Goal: Communication & Community: Answer question/provide support

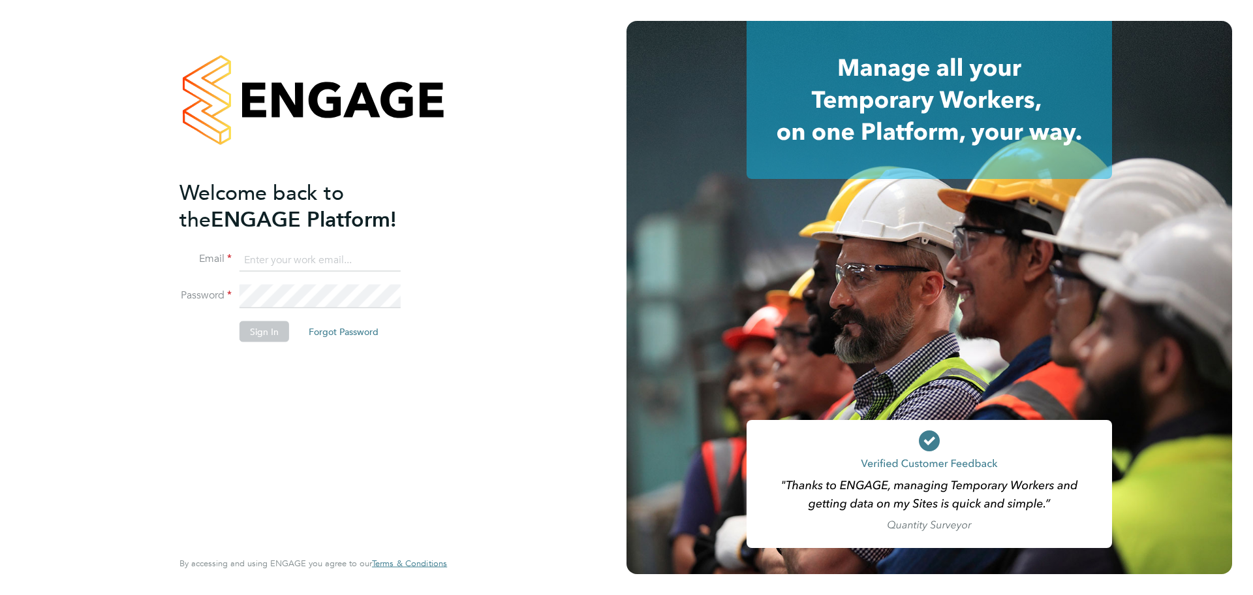
type input "laurence.Elkington@huntereducation.co.uk"
click at [253, 338] on button "Sign In" at bounding box center [265, 331] width 50 height 21
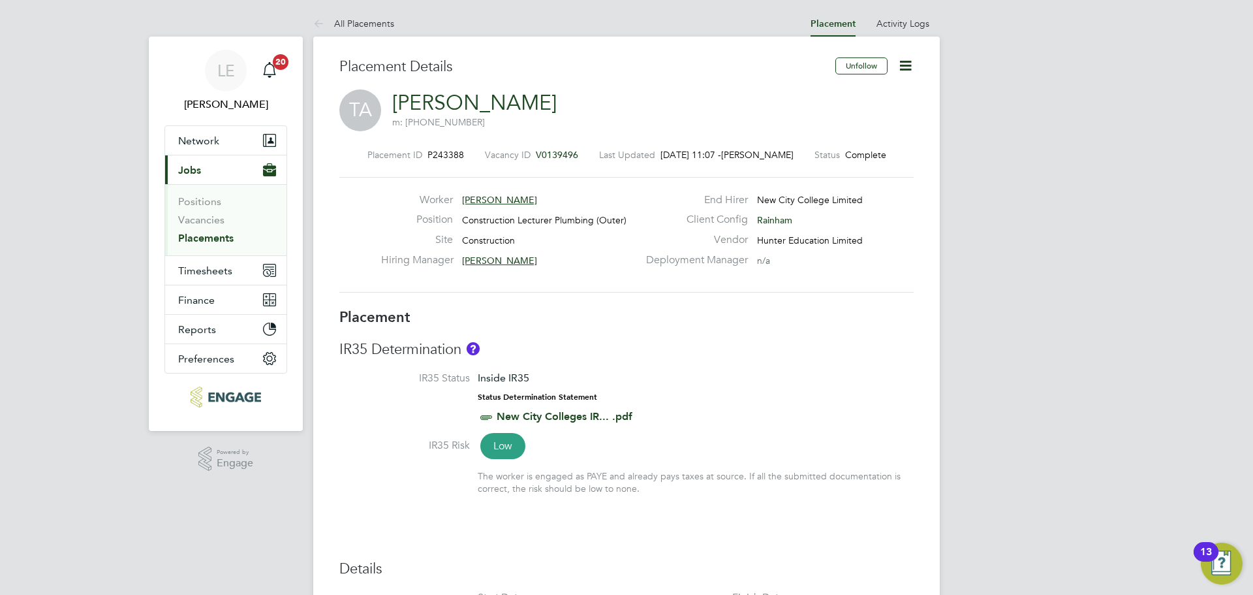
click at [185, 172] on span "Jobs" at bounding box center [189, 170] width 23 height 12
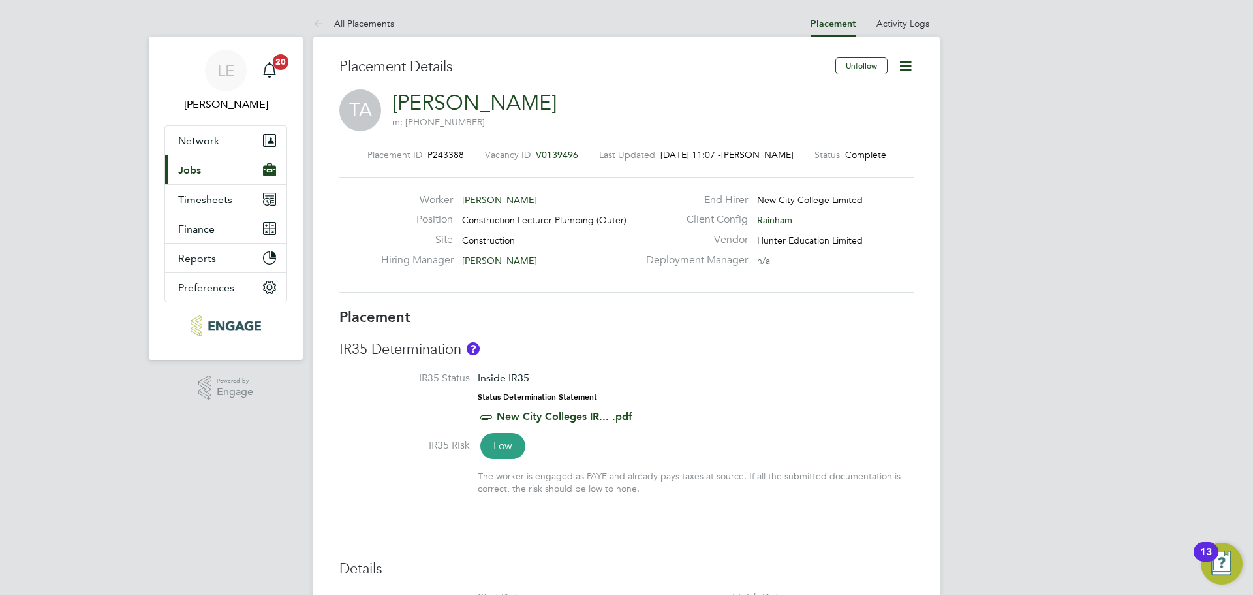
click at [196, 170] on span "Jobs" at bounding box center [189, 170] width 23 height 12
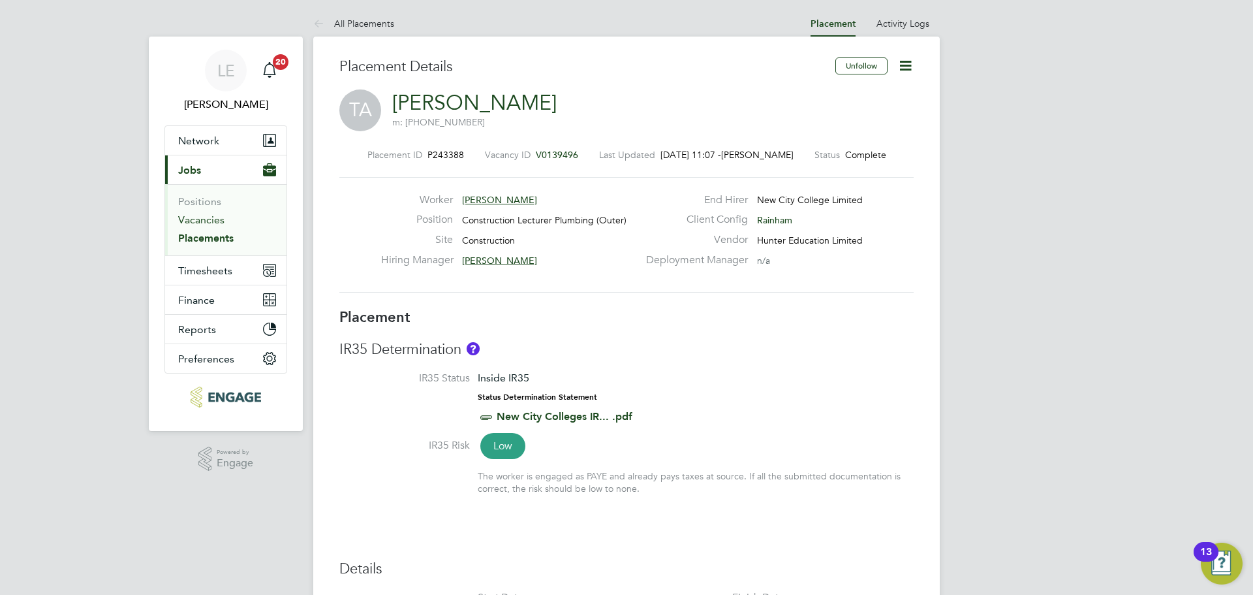
click at [193, 217] on link "Vacancies" at bounding box center [201, 219] width 46 height 12
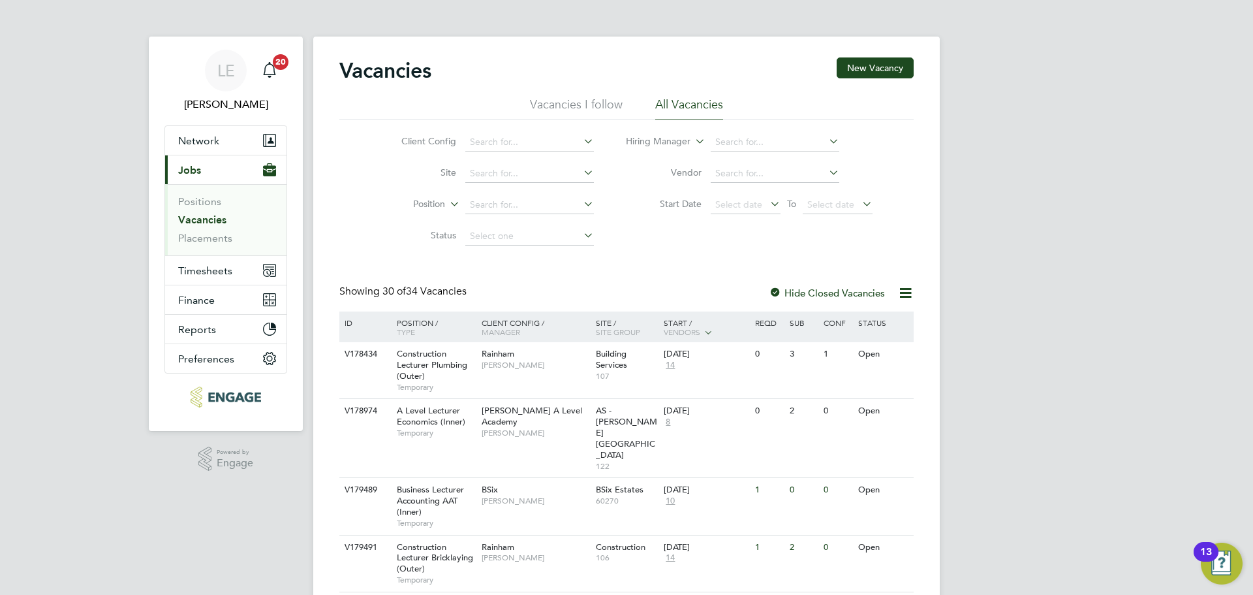
scroll to position [196, 0]
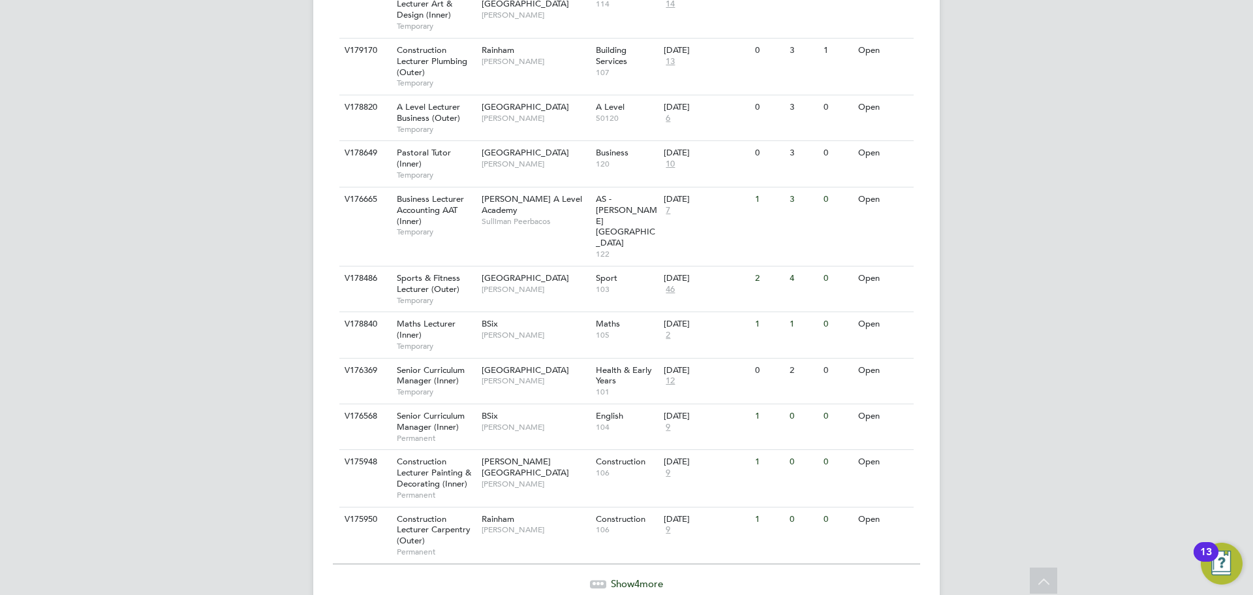
click at [629, 577] on span "Show 4 more" at bounding box center [637, 583] width 52 height 12
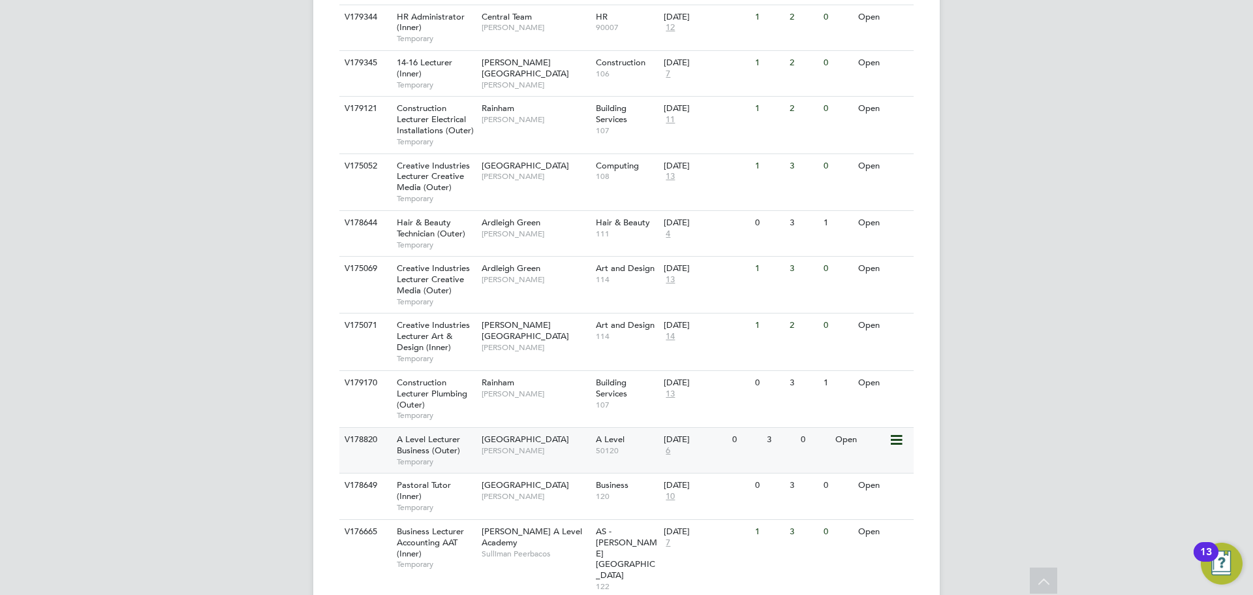
scroll to position [1044, 0]
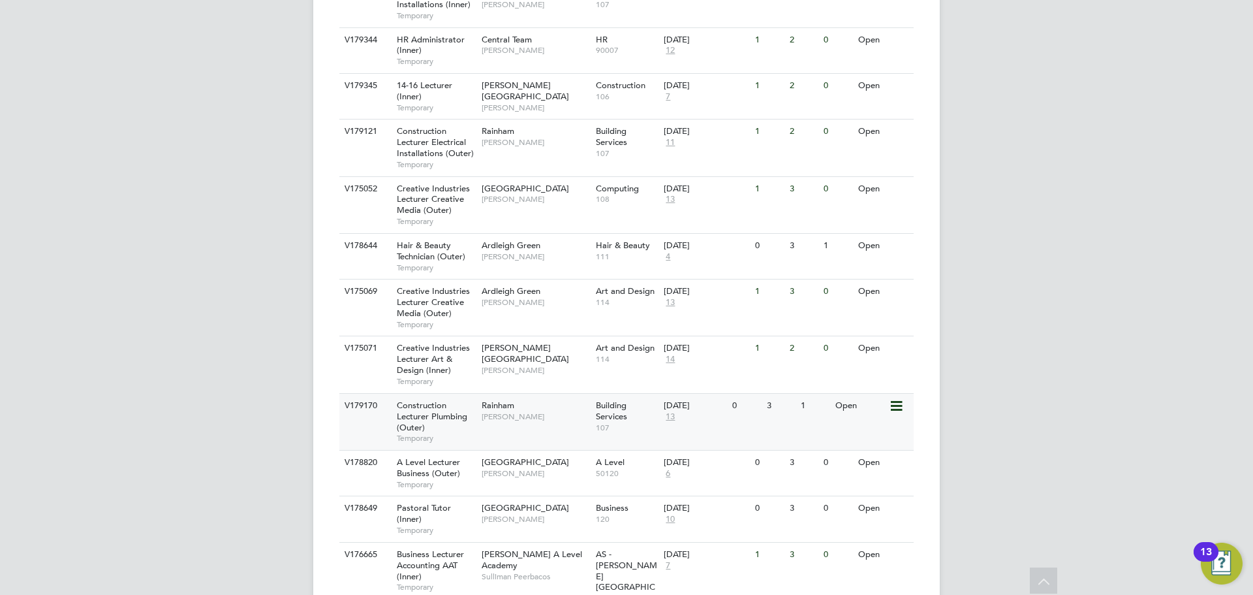
click at [543, 411] on span "[PERSON_NAME]" at bounding box center [536, 416] width 108 height 10
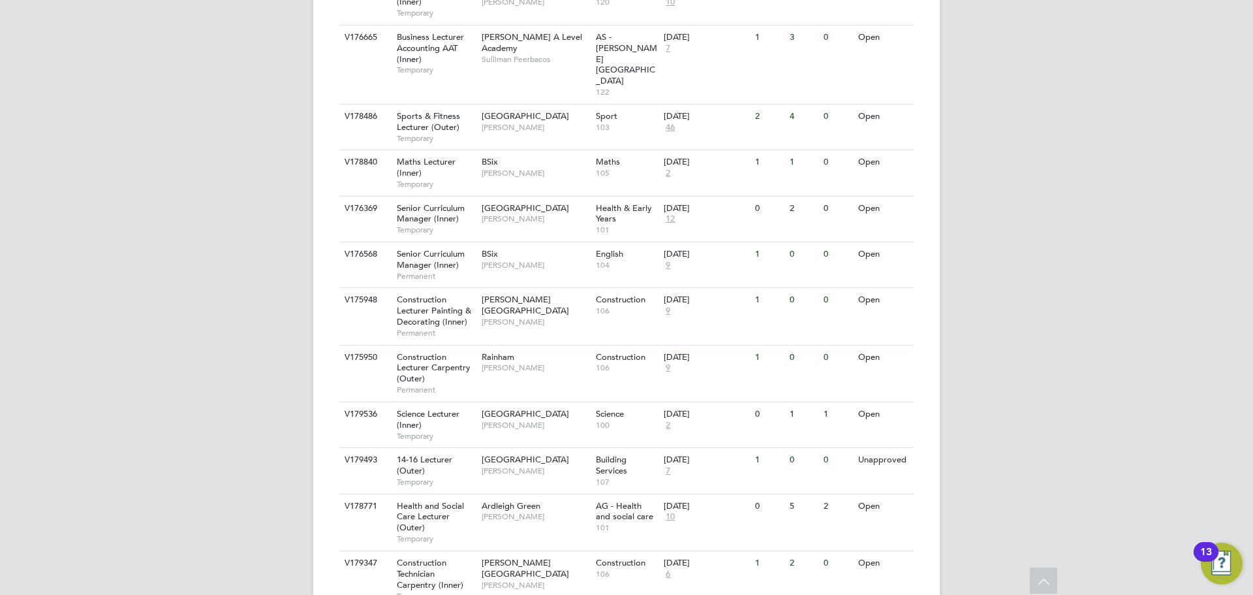
scroll to position [1566, 0]
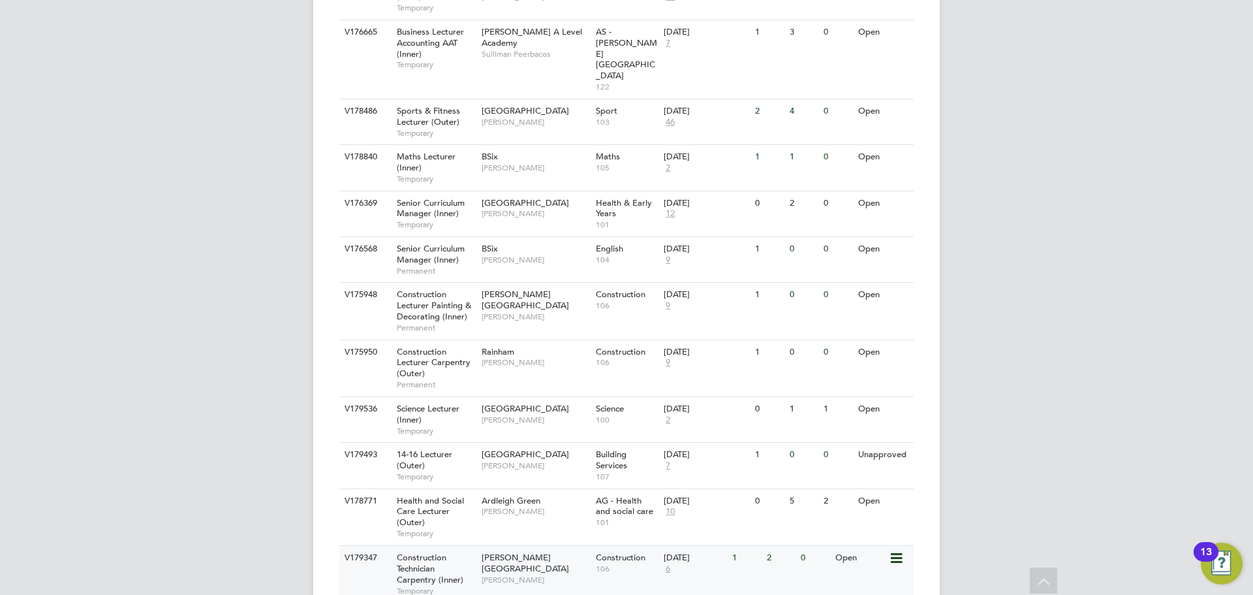
click at [537, 574] on span "Nathan Morris" at bounding box center [536, 579] width 108 height 10
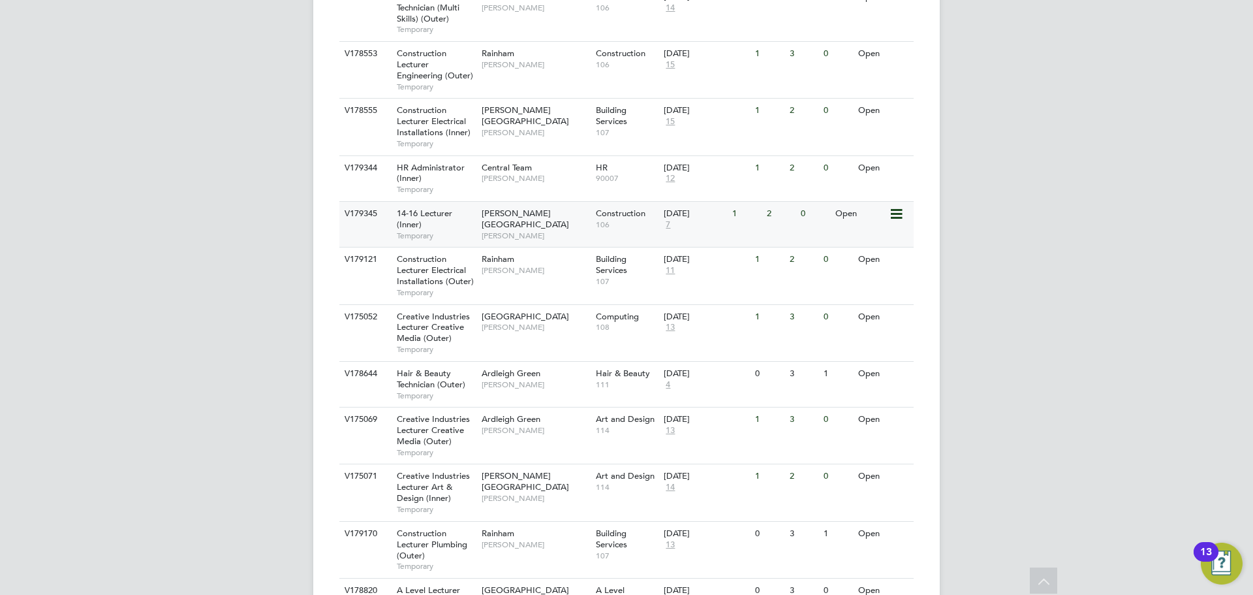
scroll to position [848, 0]
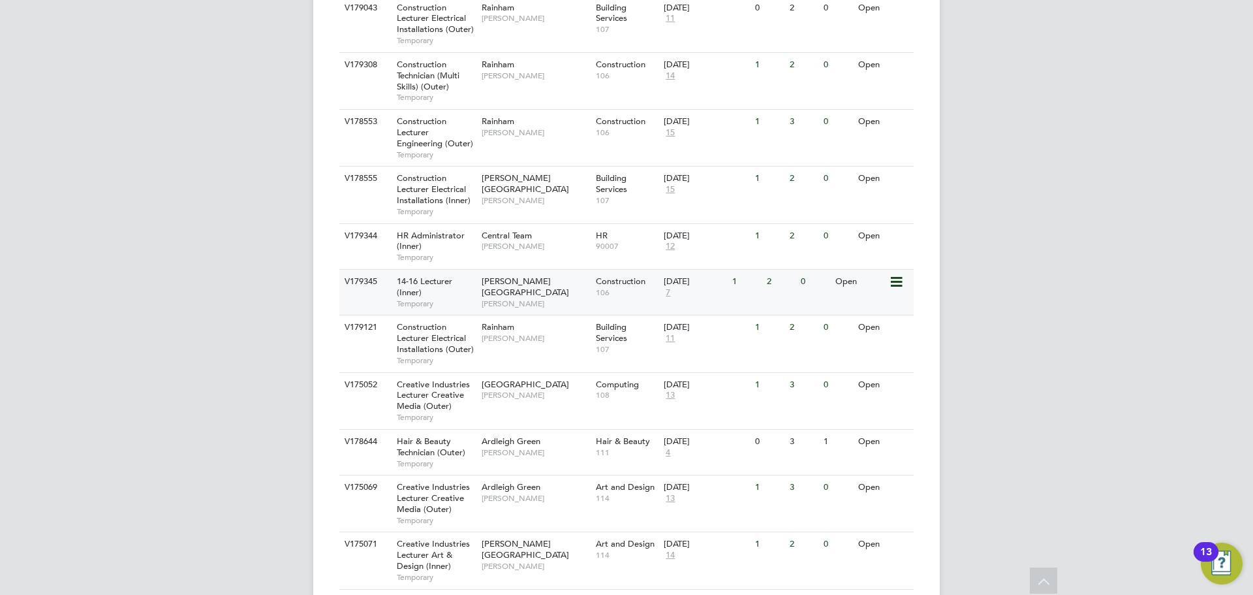
click at [558, 270] on div "Hackney Campus Nathan Morris" at bounding box center [536, 292] width 114 height 45
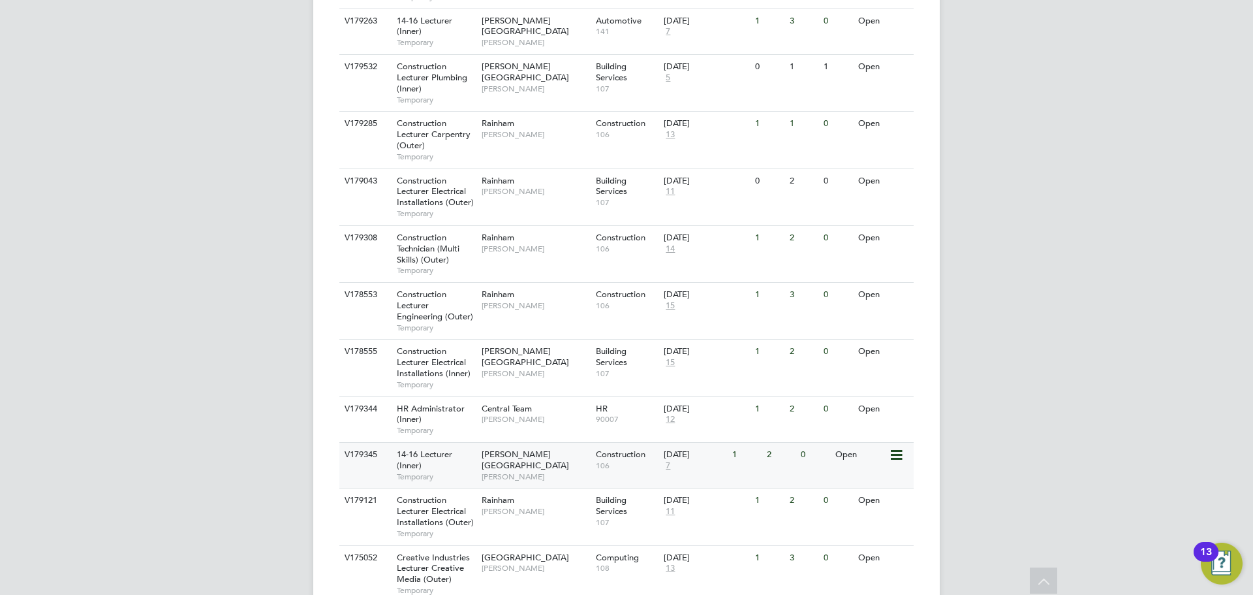
scroll to position [652, 0]
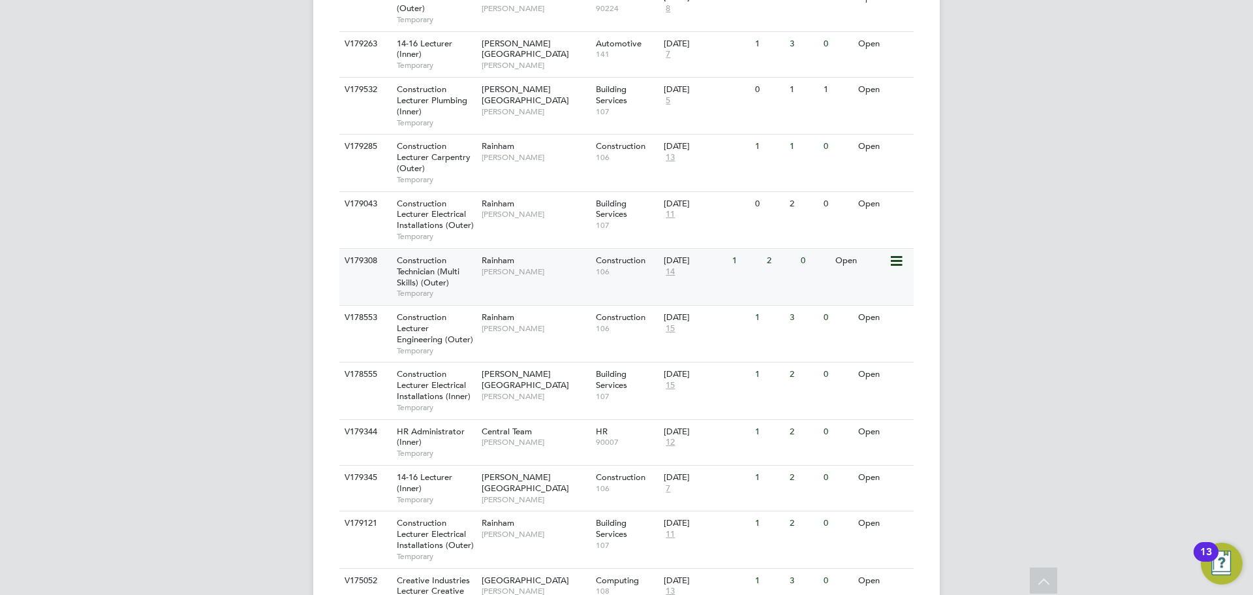
click at [552, 252] on div "V179308 Construction Technician (Multi Skills) (Outer) Temporary Rainham Ian Ri…" at bounding box center [626, 276] width 574 height 57
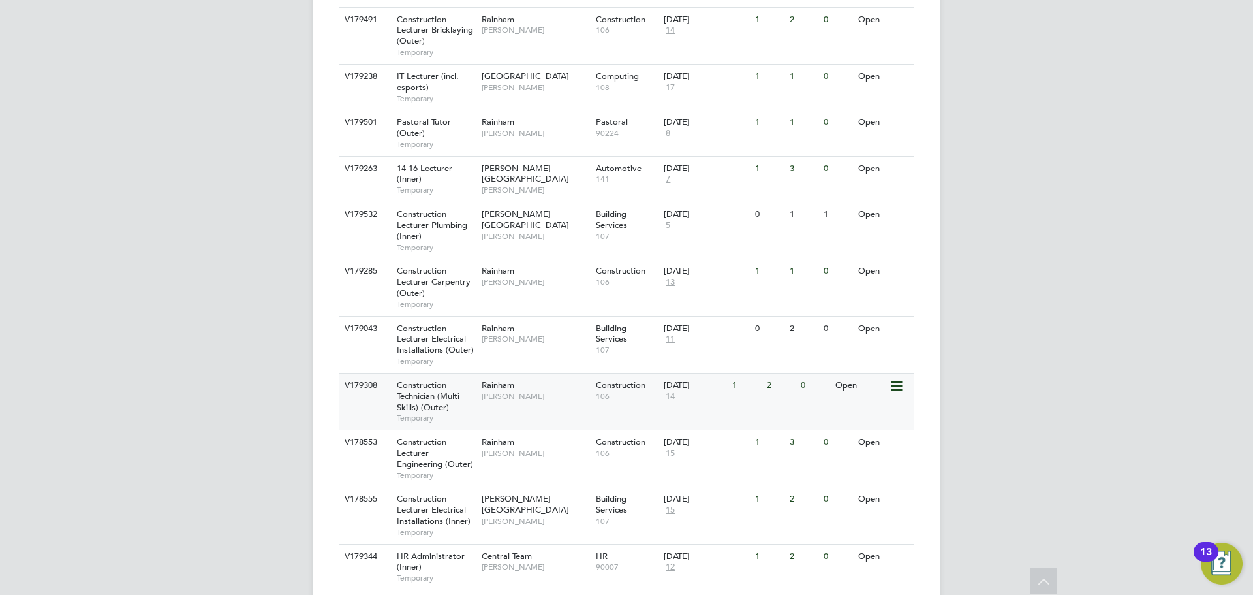
scroll to position [522, 0]
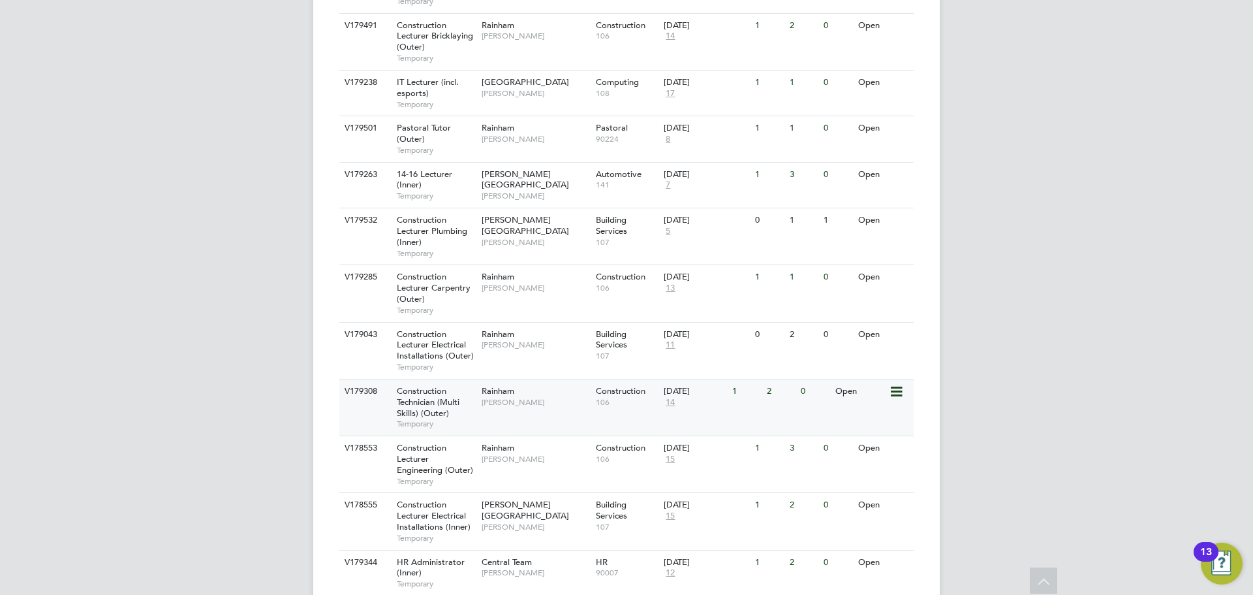
click at [551, 283] on span "[PERSON_NAME]" at bounding box center [536, 288] width 108 height 10
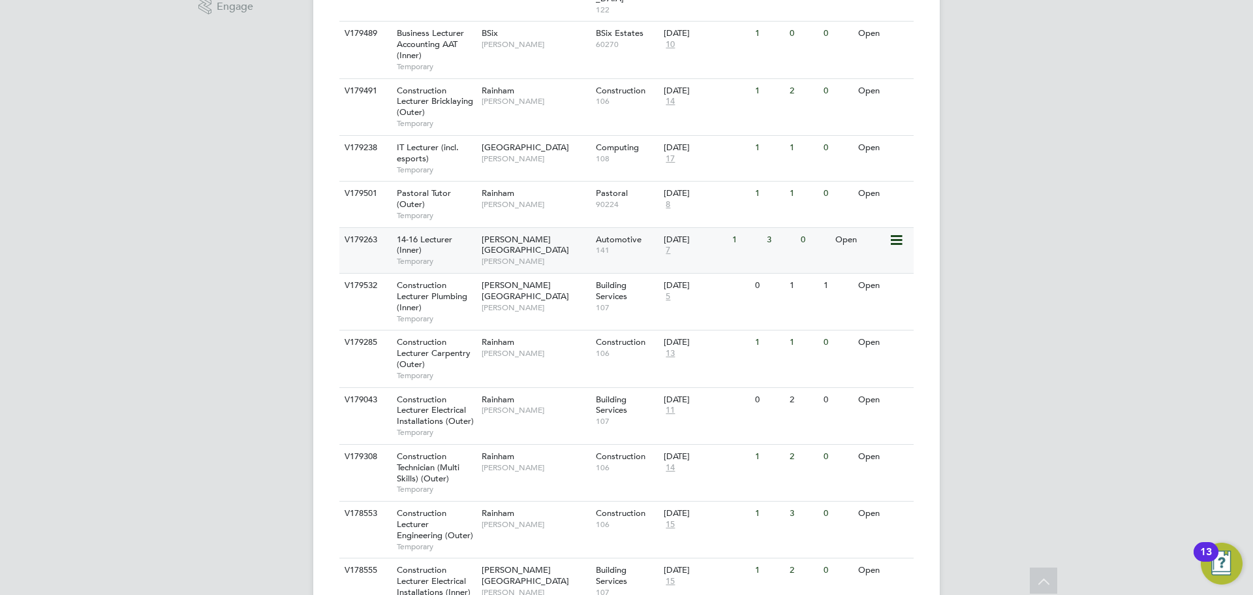
click at [560, 256] on span "Nathan Morris" at bounding box center [536, 261] width 108 height 10
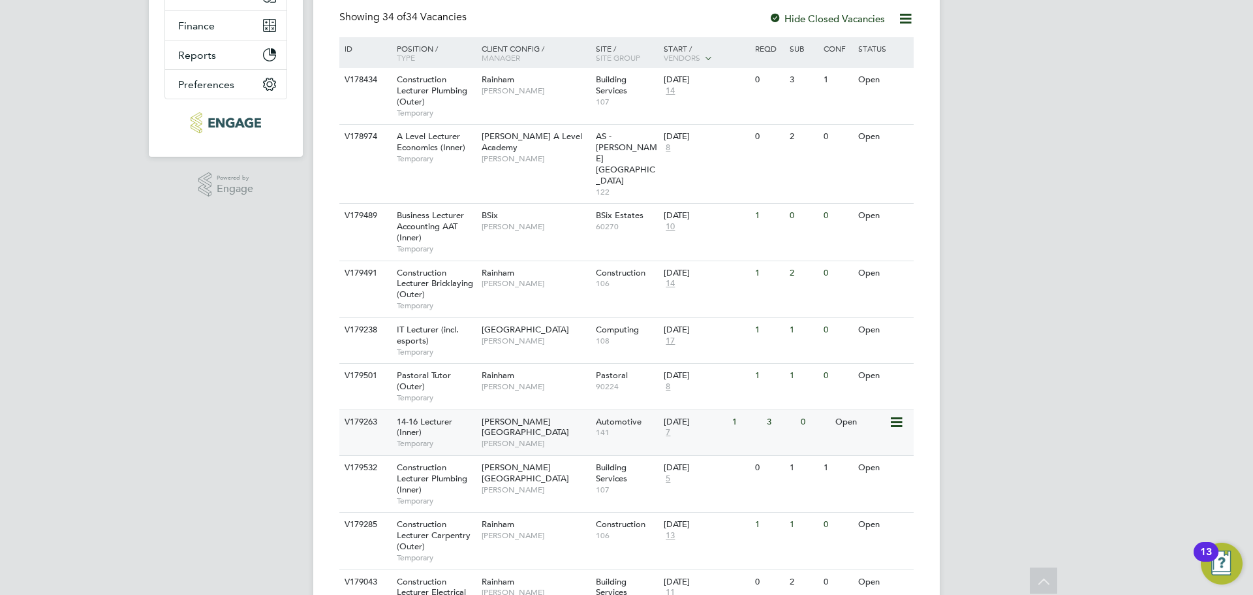
scroll to position [260, 0]
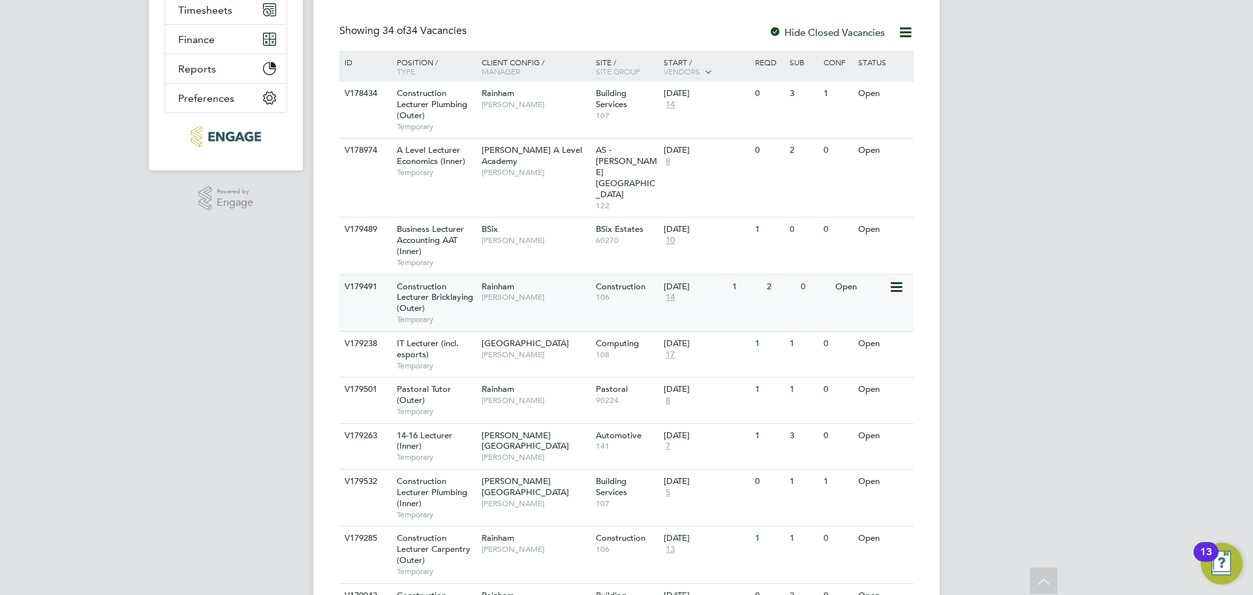
click at [542, 275] on div "Rainham Ian Rist" at bounding box center [536, 292] width 114 height 34
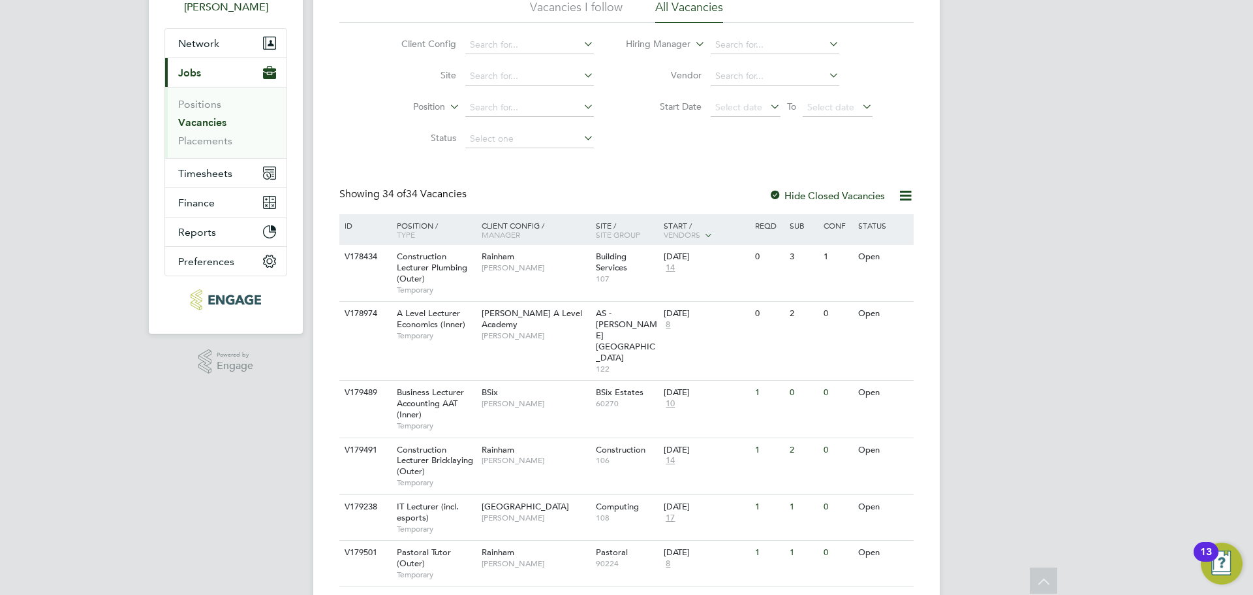
scroll to position [0, 0]
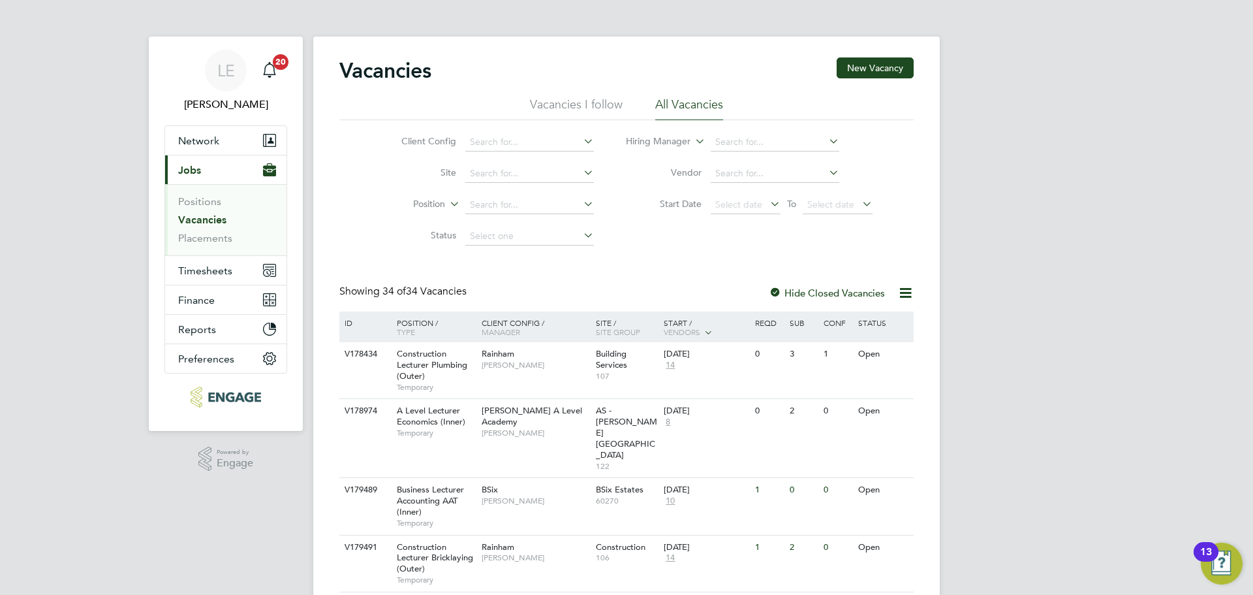
click at [197, 166] on span "Jobs" at bounding box center [189, 170] width 23 height 12
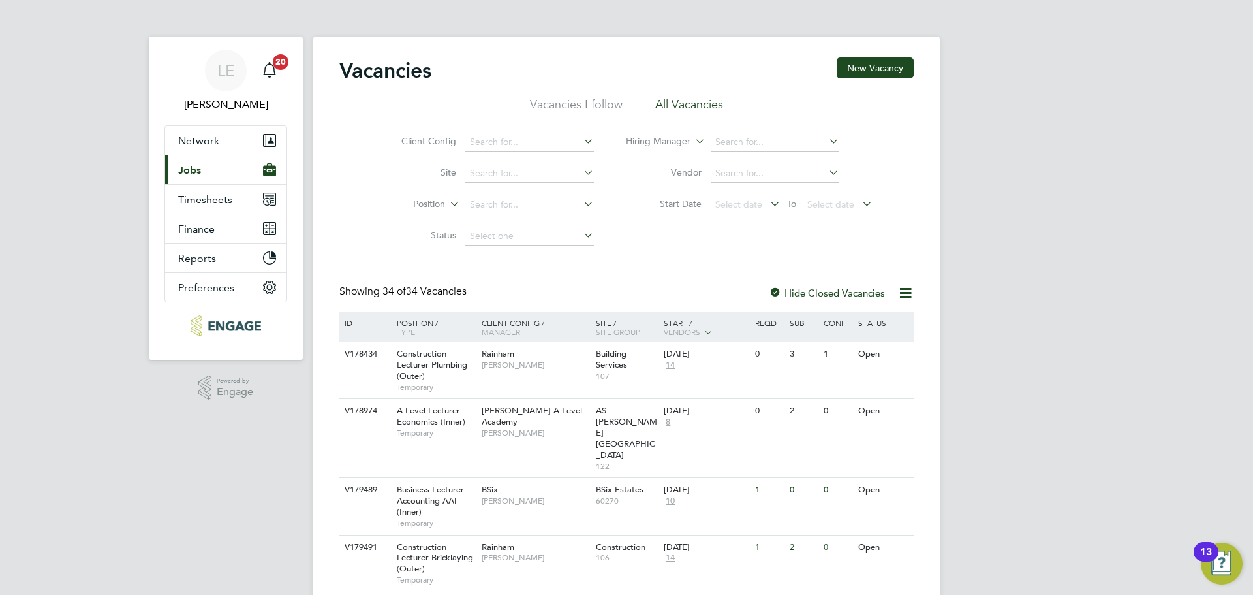
click at [196, 172] on span "Jobs" at bounding box center [189, 170] width 23 height 12
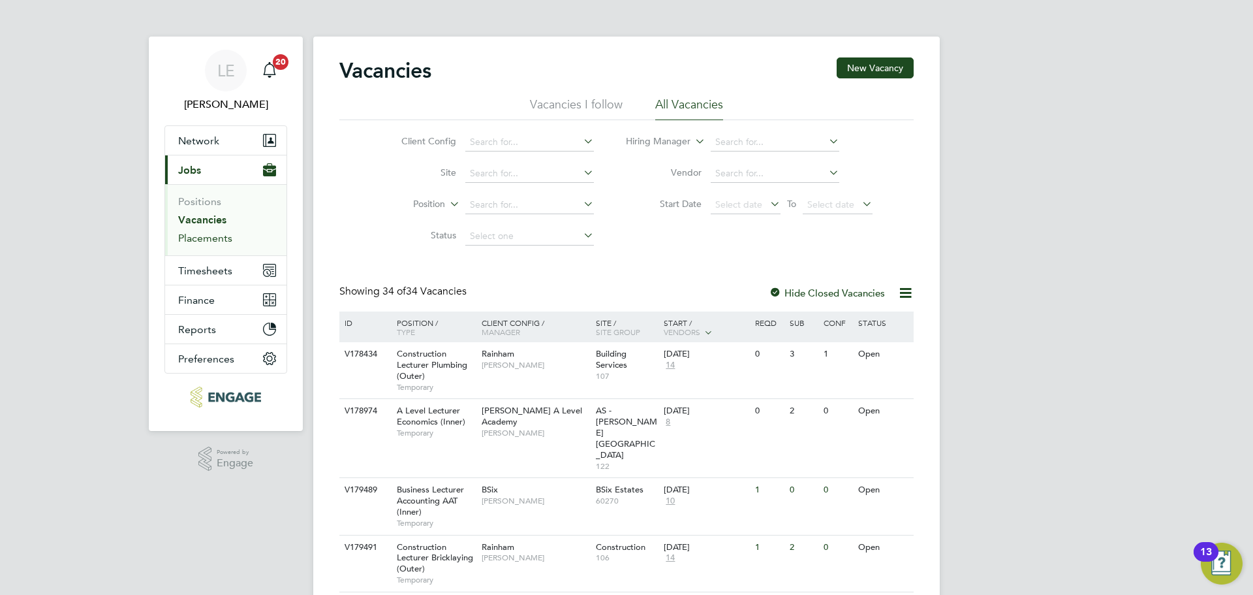
click at [195, 239] on link "Placements" at bounding box center [205, 238] width 54 height 12
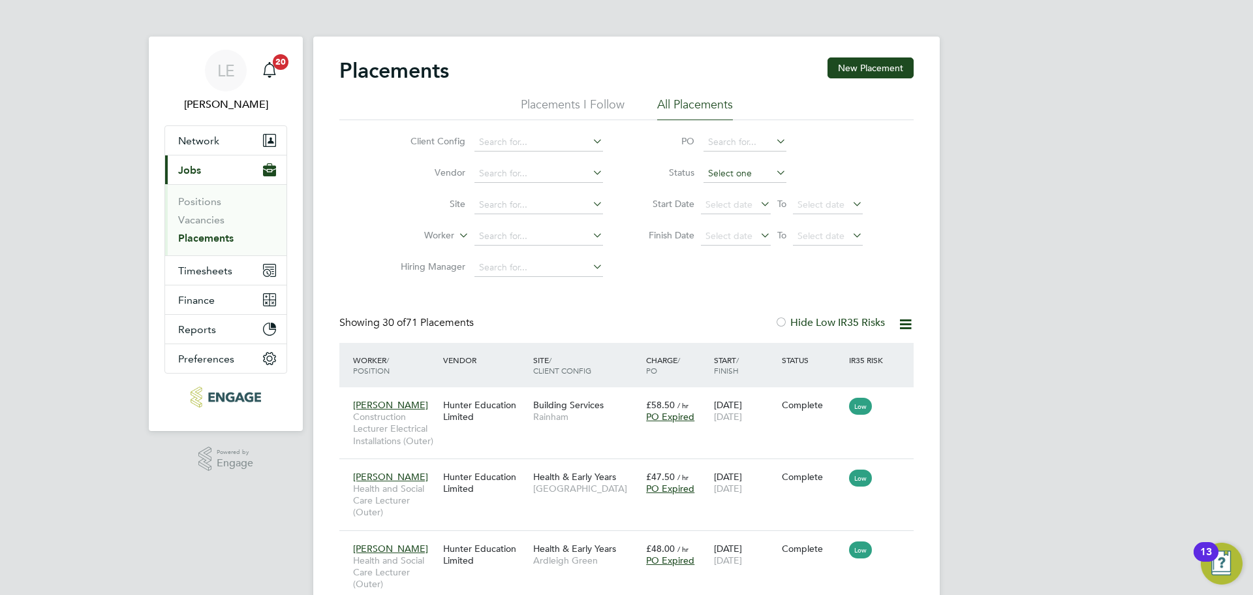
scroll to position [49, 114]
click at [750, 172] on input at bounding box center [745, 174] width 83 height 18
click at [734, 227] on li "Pending" at bounding box center [745, 225] width 84 height 17
type input "Pending"
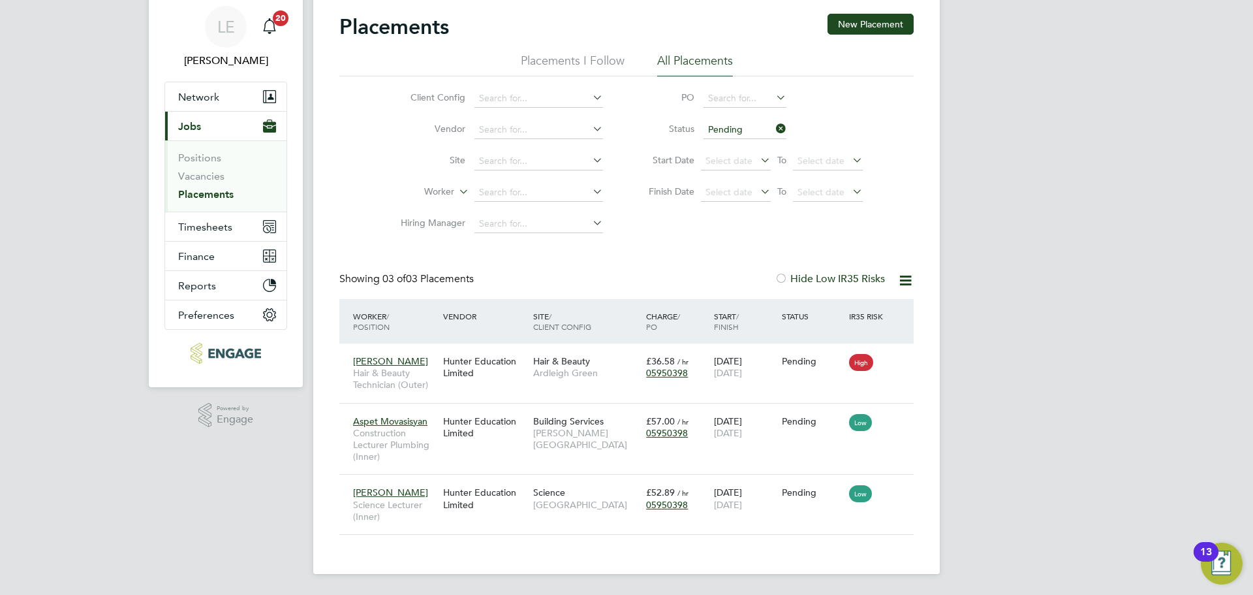
click at [774, 129] on icon at bounding box center [774, 128] width 0 height 18
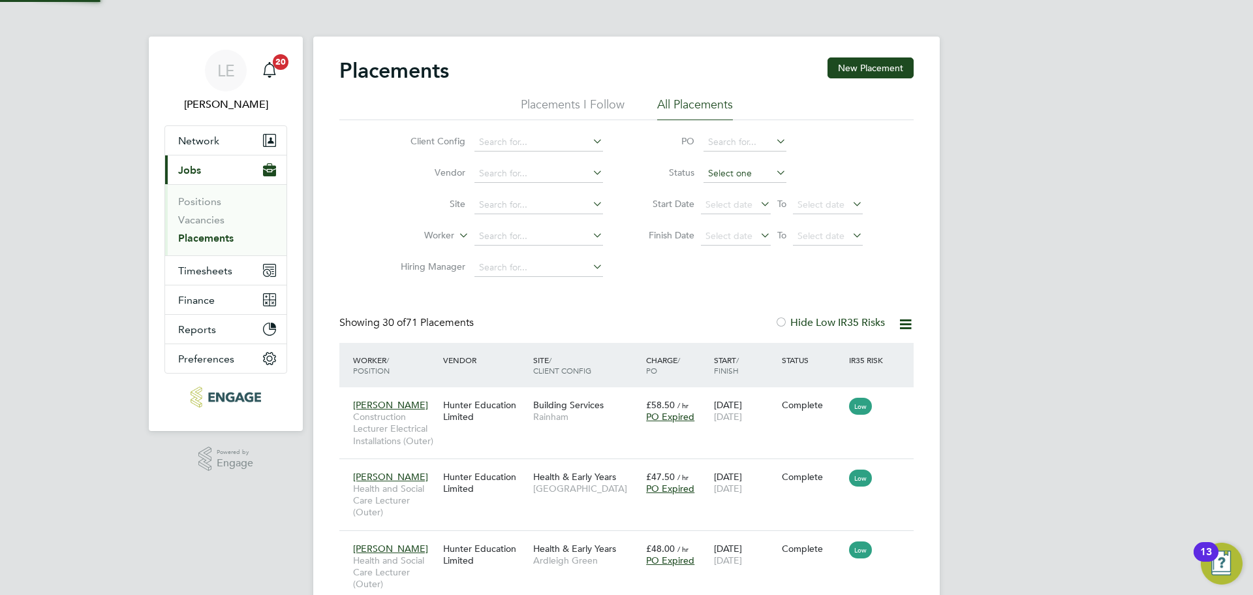
click at [742, 172] on input at bounding box center [745, 174] width 83 height 18
click at [735, 191] on li "Active" at bounding box center [745, 191] width 84 height 17
type input "Active"
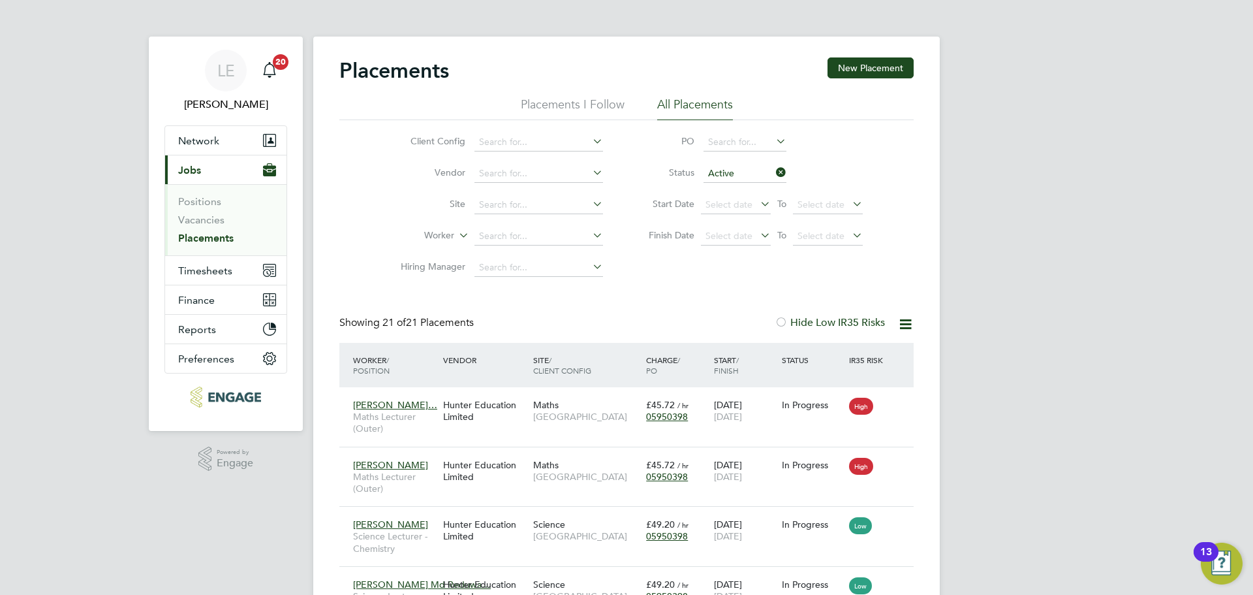
click at [215, 234] on link "Placements" at bounding box center [205, 238] width 55 height 12
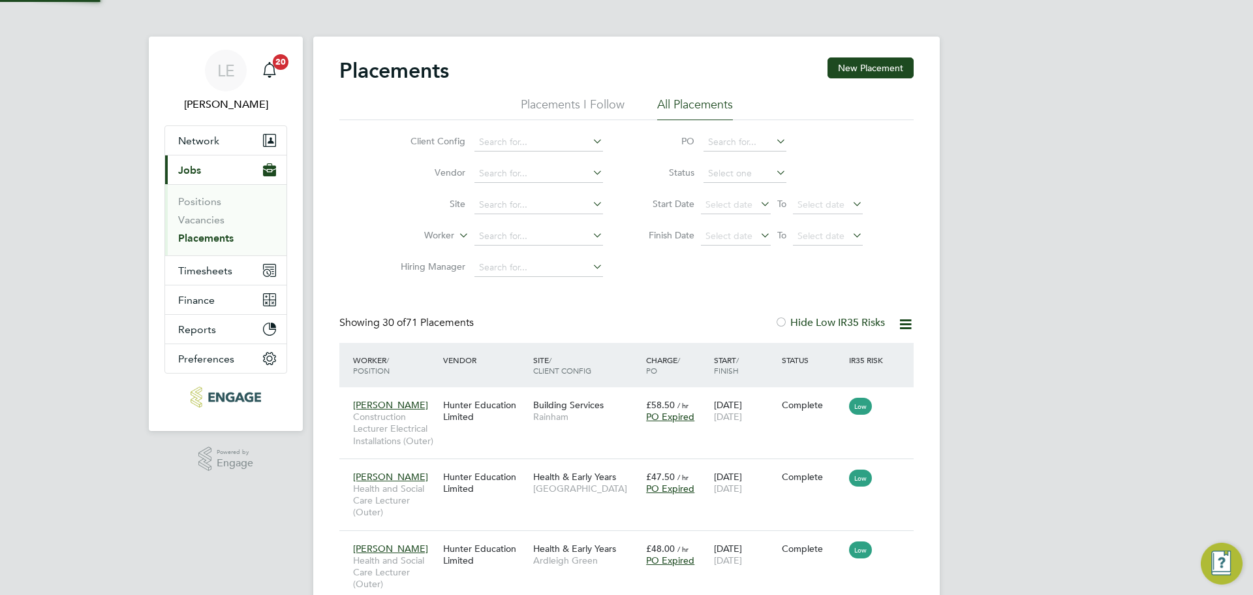
scroll to position [49, 114]
click at [726, 175] on input at bounding box center [745, 174] width 83 height 18
click at [726, 191] on li "Active" at bounding box center [745, 191] width 84 height 17
type input "Active"
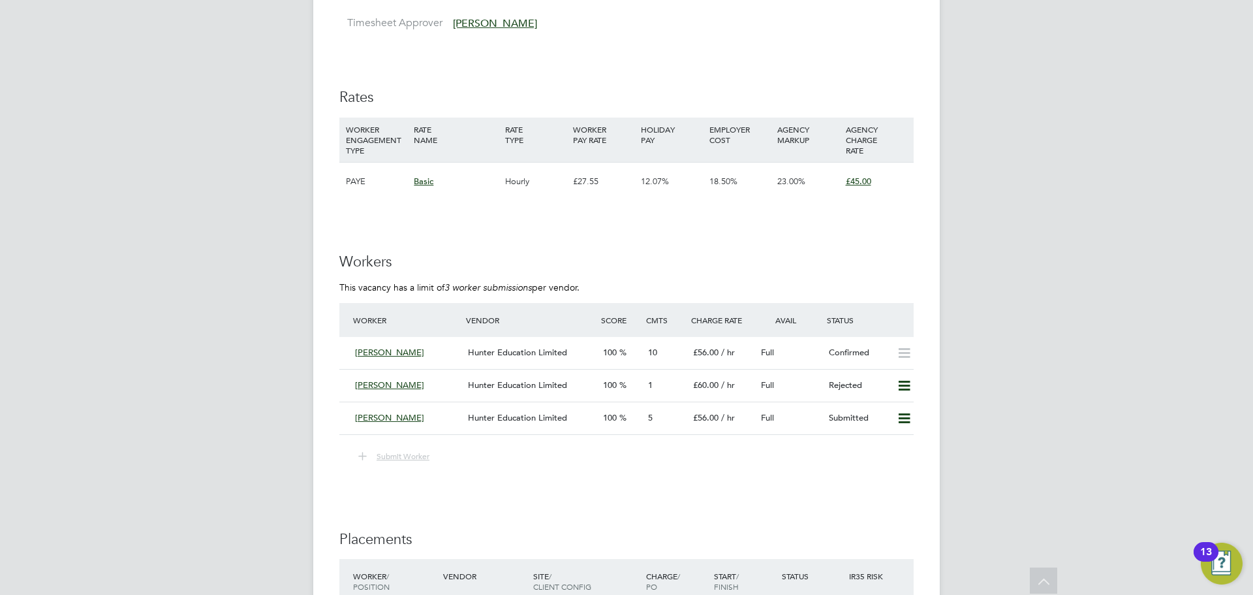
scroll to position [1828, 0]
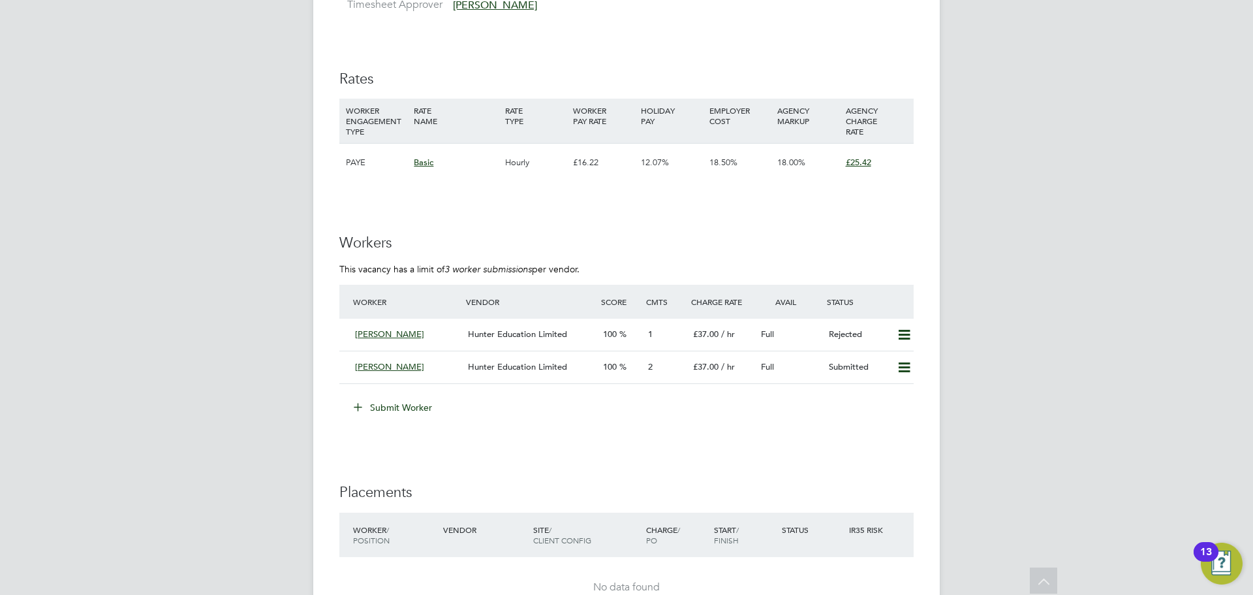
scroll to position [2220, 0]
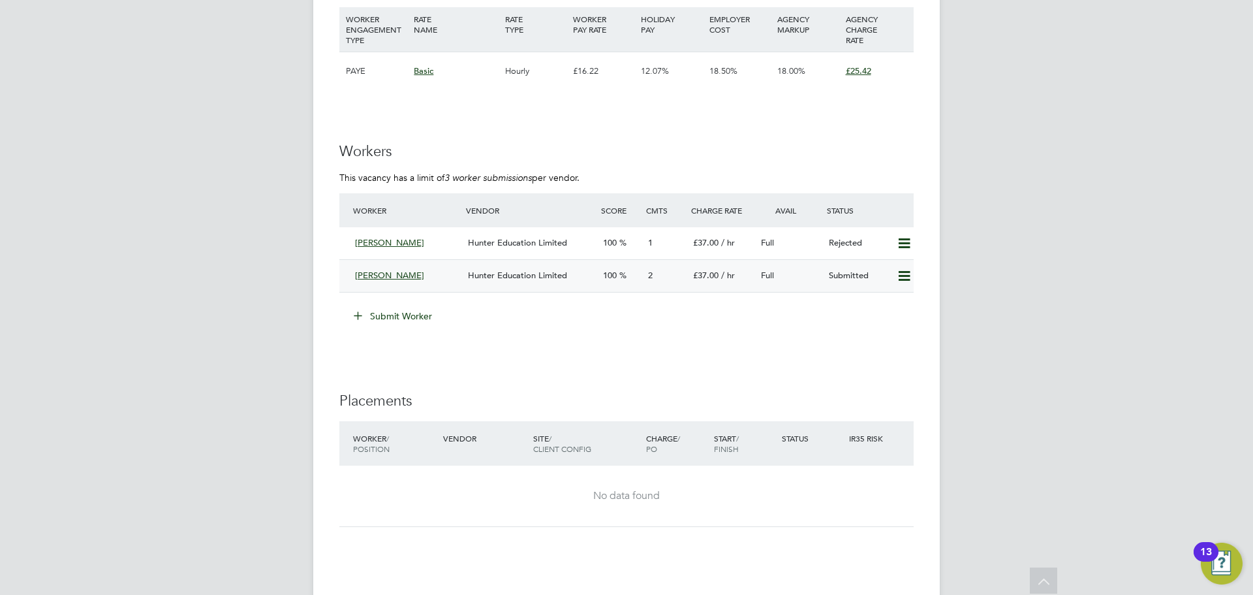
click at [436, 272] on div "[PERSON_NAME]" at bounding box center [406, 276] width 113 height 22
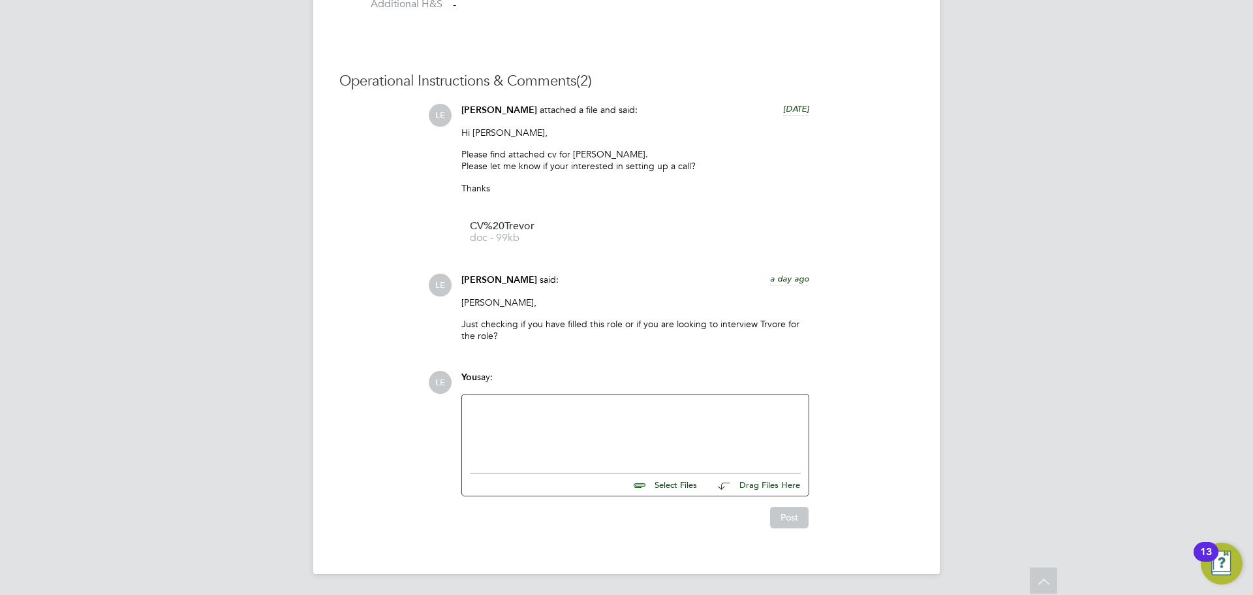
click at [629, 422] on div at bounding box center [635, 430] width 331 height 56
paste div
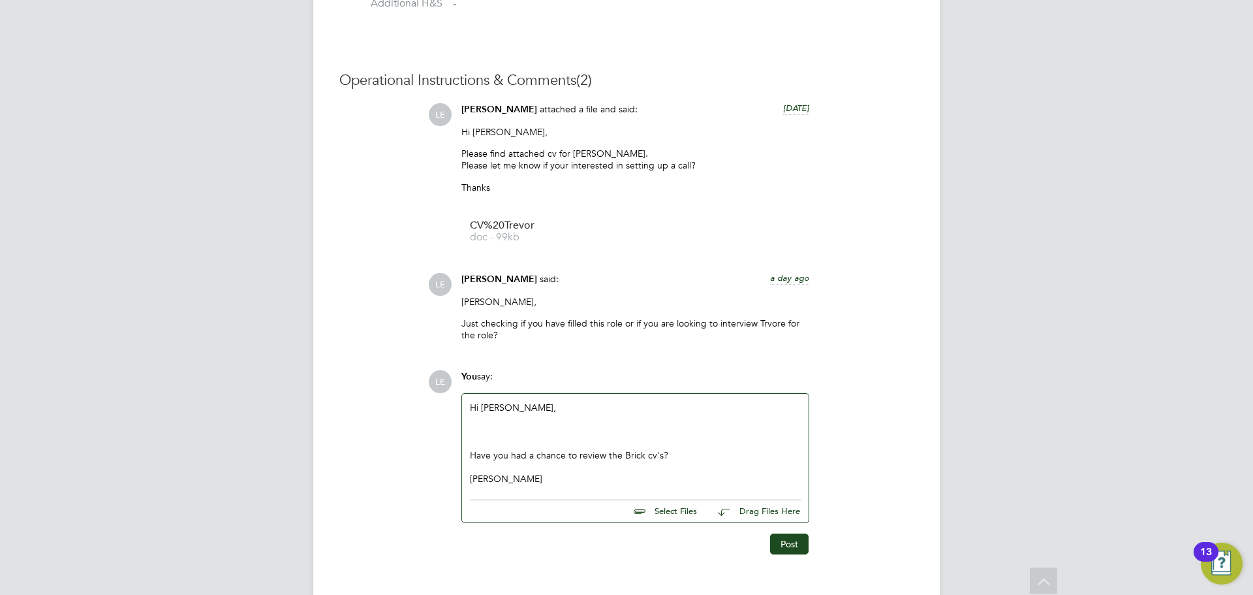
drag, startPoint x: 588, startPoint y: 482, endPoint x: 489, endPoint y: 409, distance: 123.1
click at [489, 409] on div "Hi Ian, Have you had a chance to review the Brick cv's? Thansk Laurence" at bounding box center [635, 442] width 331 height 83
drag, startPoint x: 545, startPoint y: 479, endPoint x: 462, endPoint y: 385, distance: 124.9
click at [462, 385] on div "You say: Hi Ian, Have you had a chance to review the Brick cv's? Thansk Laurenc…" at bounding box center [635, 446] width 361 height 152
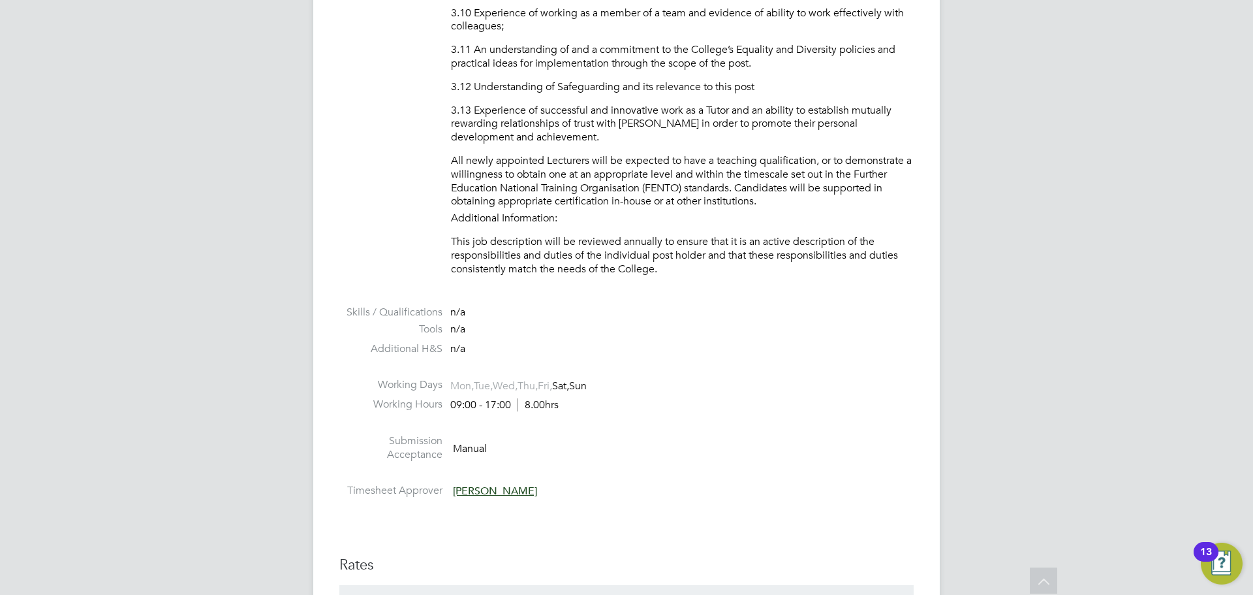
scroll to position [2285, 0]
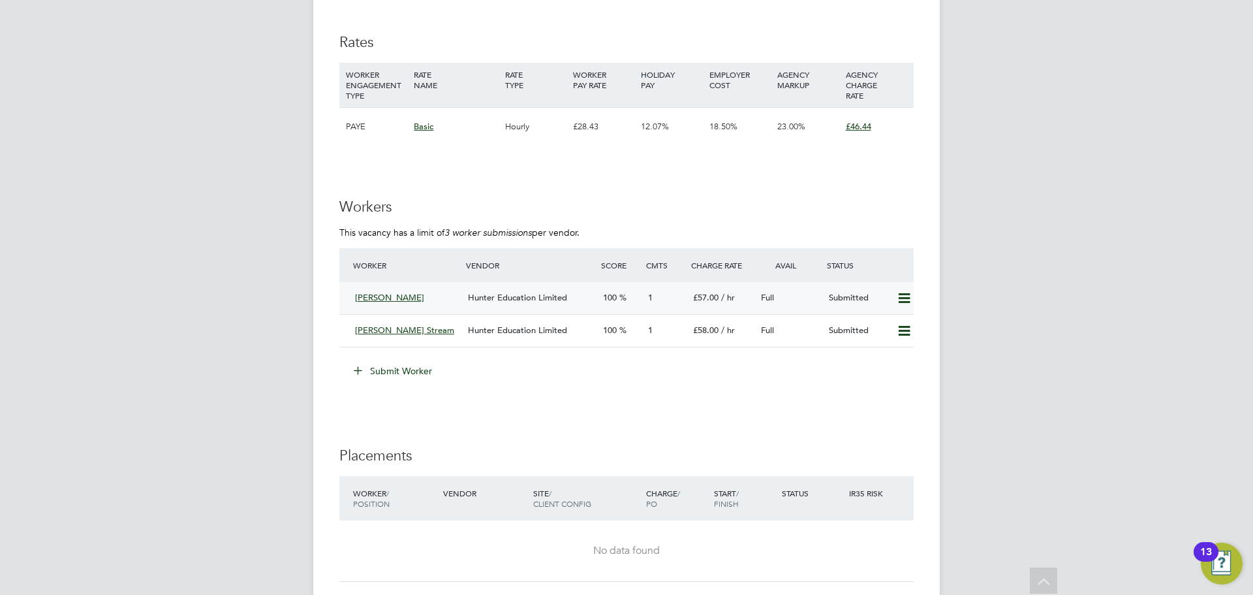
click at [450, 309] on div "Andrew Fraser Hunter Education Limited 100 1 £57.00 / hr Full Submitted" at bounding box center [626, 298] width 574 height 32
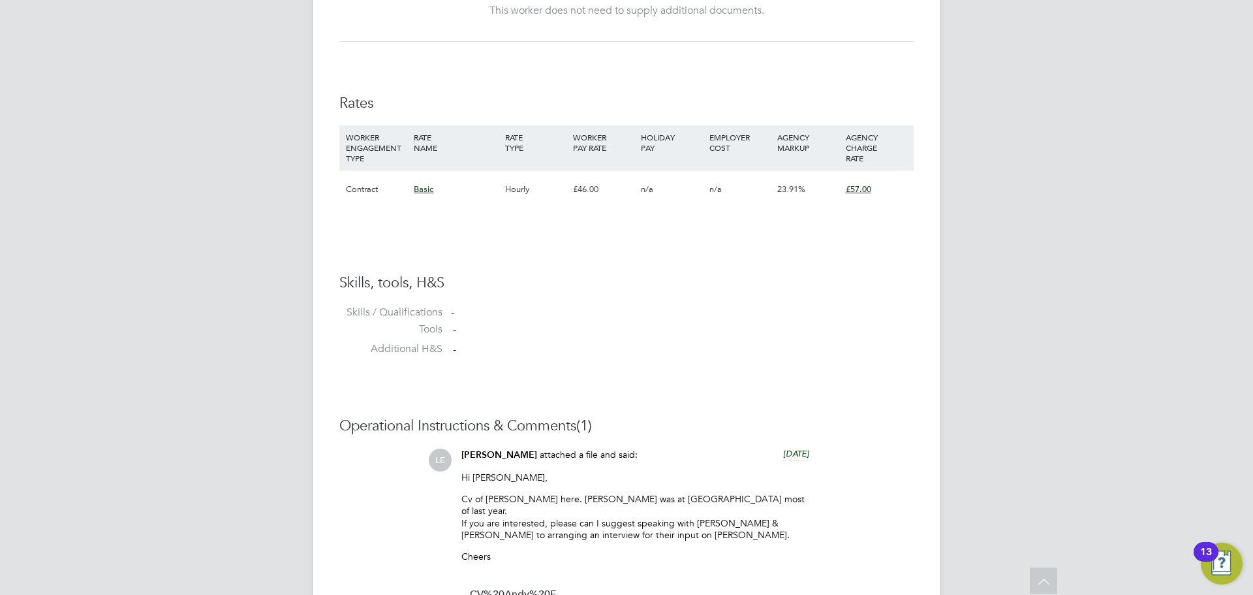
scroll to position [1069, 0]
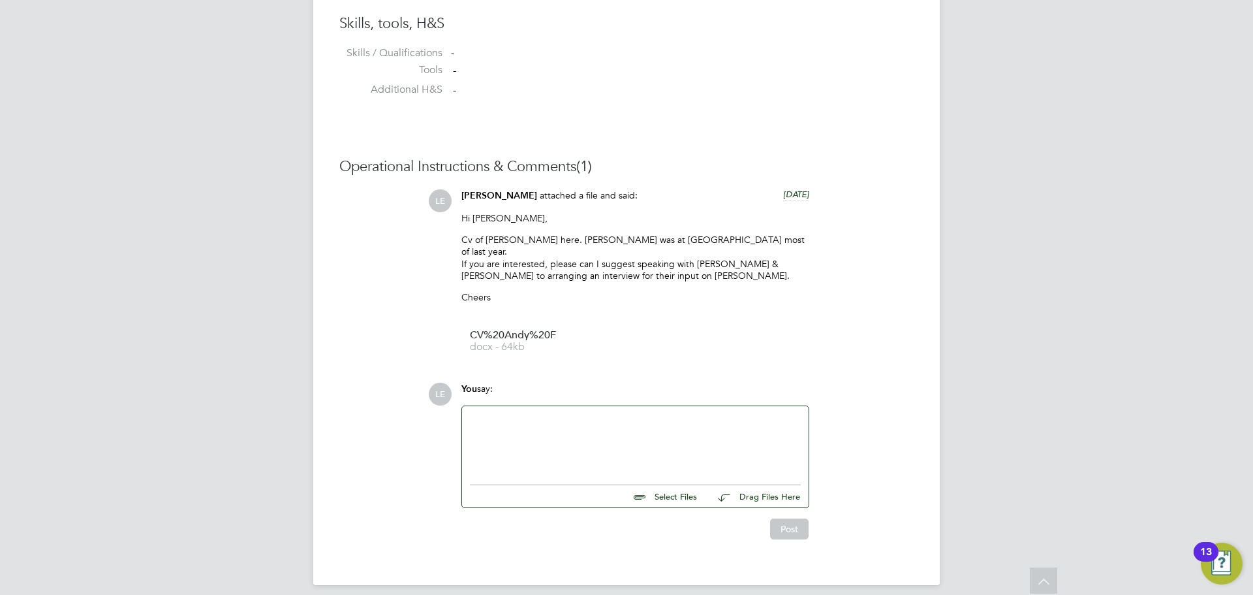
click at [519, 443] on div at bounding box center [635, 442] width 331 height 56
paste div
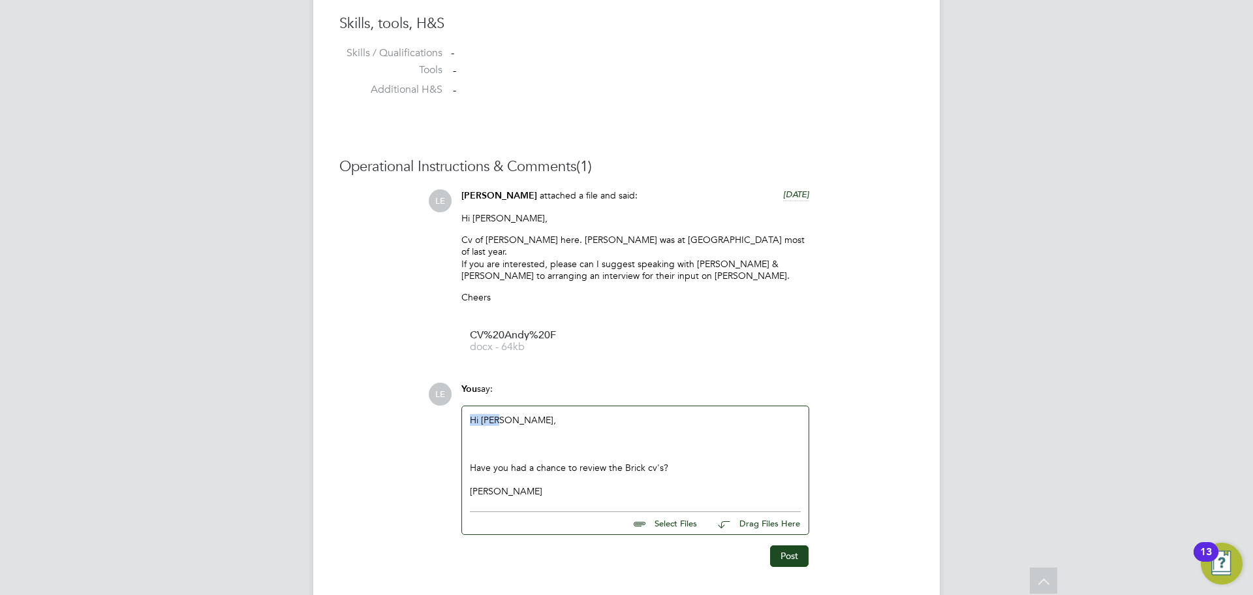
drag, startPoint x: 471, startPoint y: 409, endPoint x: 443, endPoint y: 408, distance: 28.1
click at [443, 408] on div "LE You say: Hi Ian, Have you had a chance to review the Brick cv's? Thansk Laur…" at bounding box center [671, 475] width 486 height 184
drag, startPoint x: 673, startPoint y: 460, endPoint x: 621, endPoint y: 460, distance: 52.2
click at [621, 462] on div "Have you had a chance to review the Brick cv's?" at bounding box center [635, 468] width 331 height 12
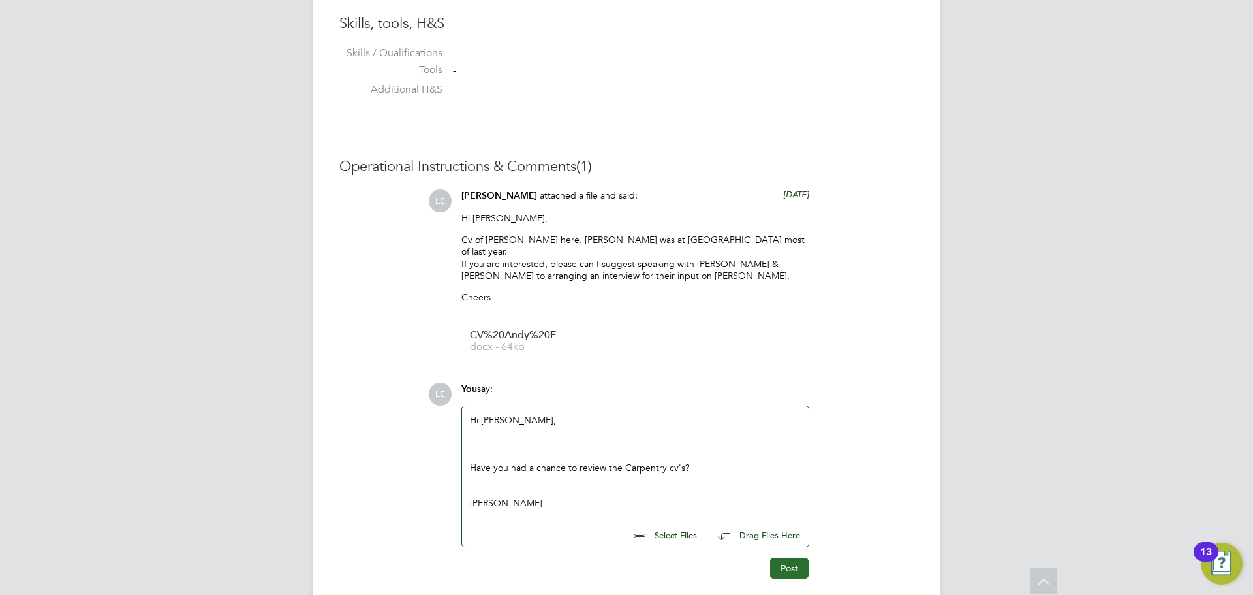
click at [800, 563] on button "Post" at bounding box center [789, 568] width 39 height 21
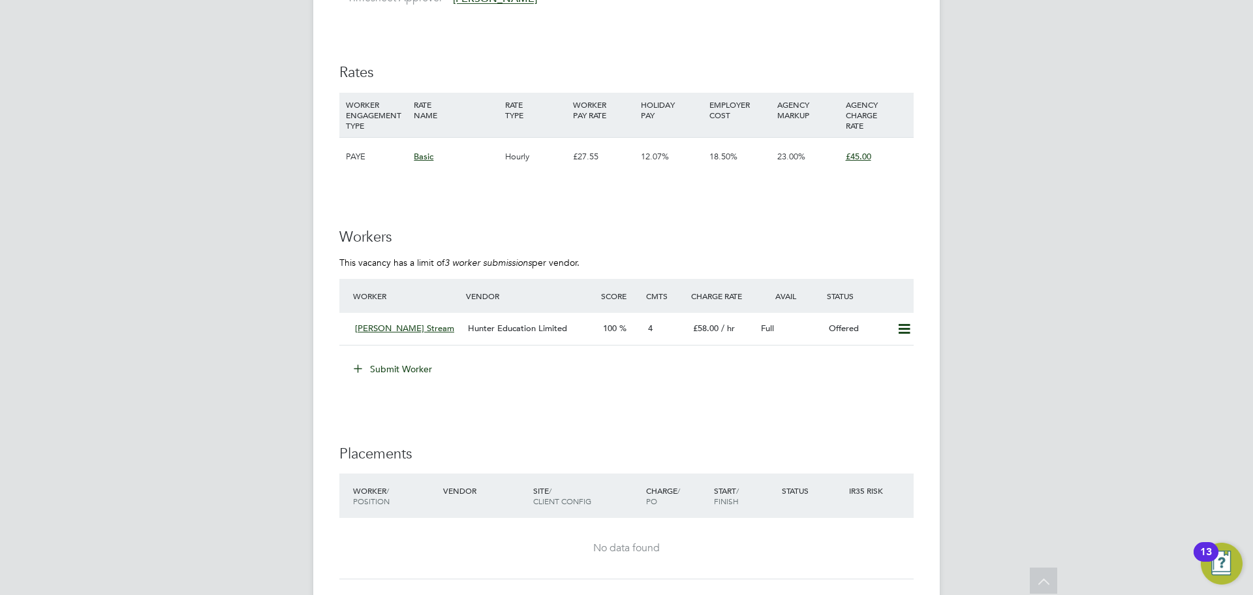
scroll to position [2350, 0]
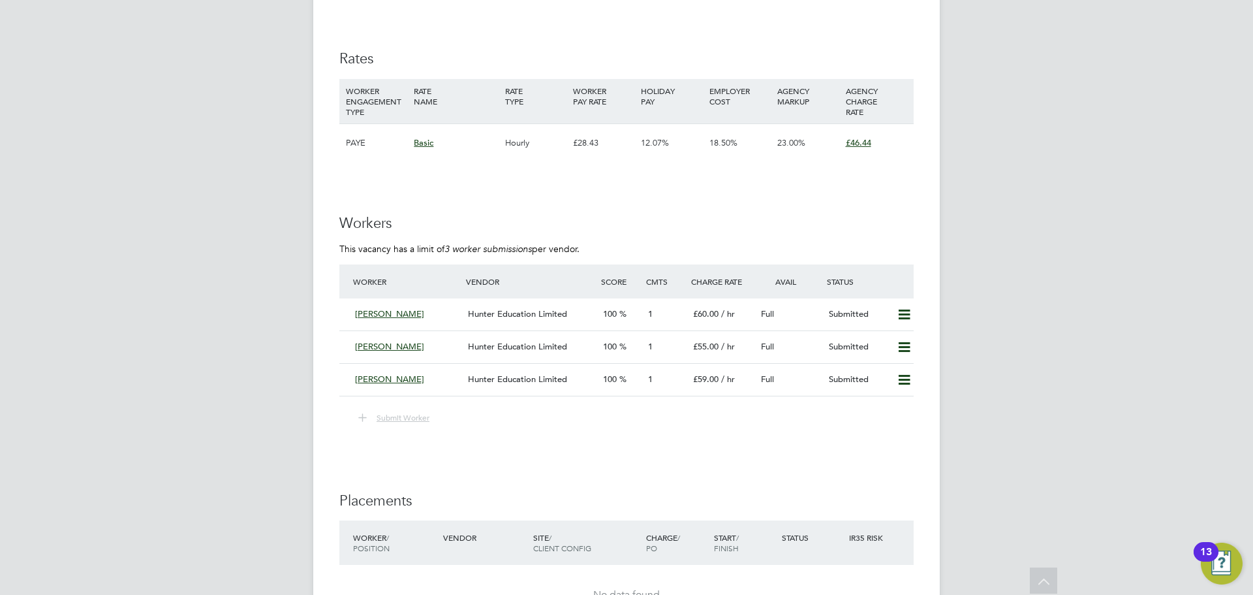
scroll to position [2350, 0]
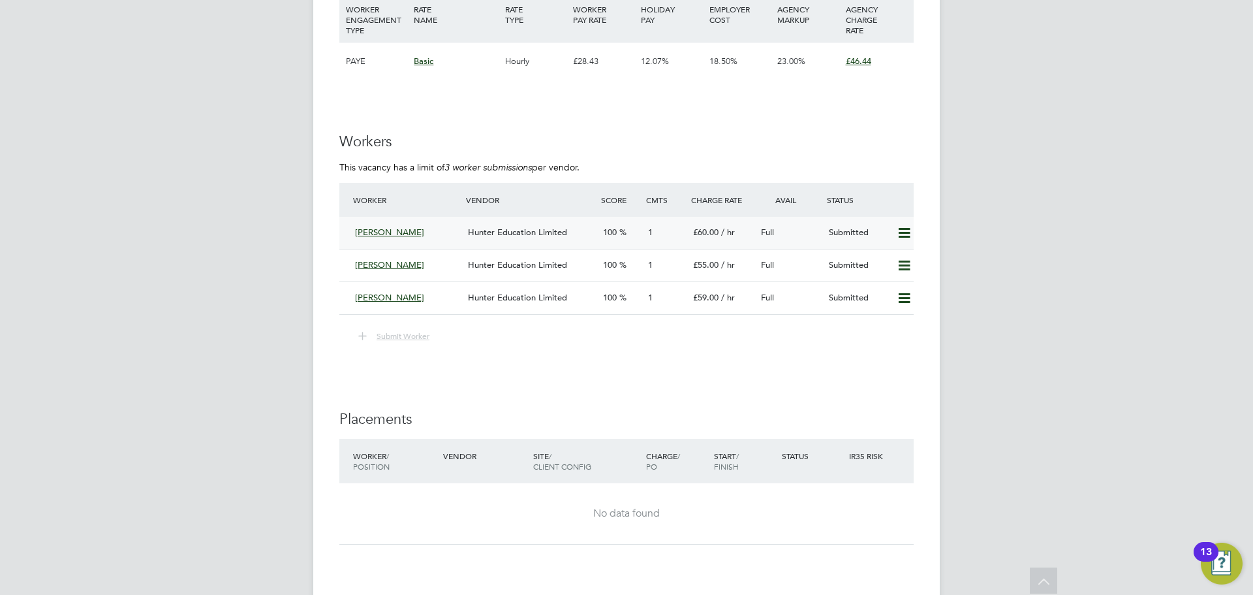
click at [456, 230] on div "Dermott Matthews" at bounding box center [406, 233] width 113 height 22
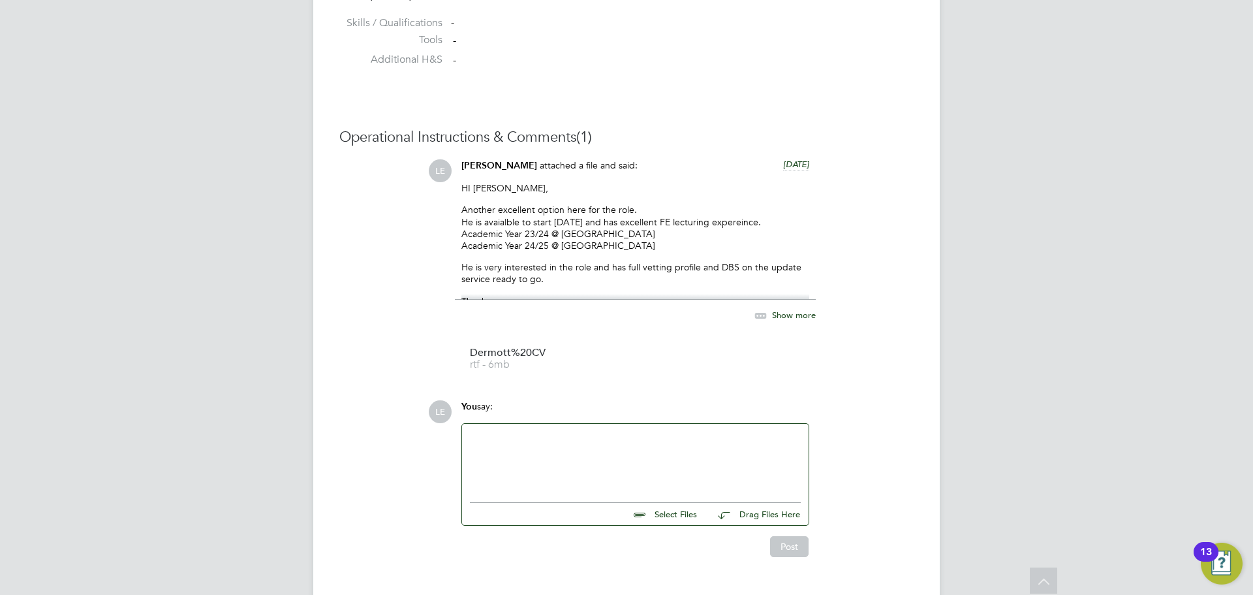
scroll to position [1133, 0]
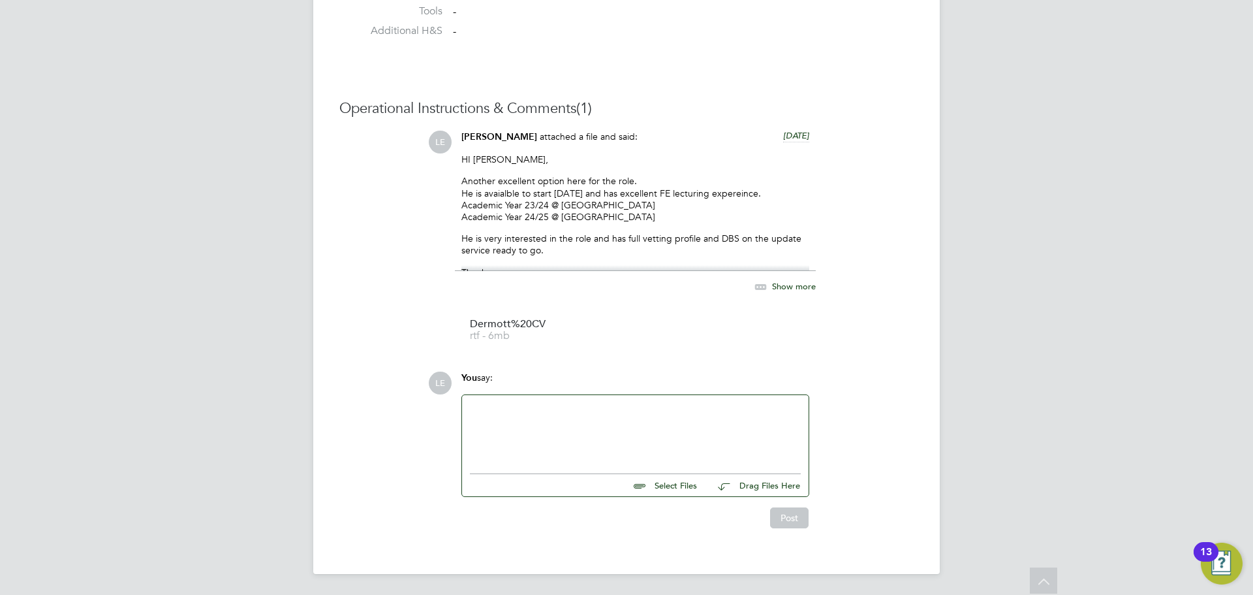
click at [538, 409] on div at bounding box center [635, 431] width 331 height 56
paste div
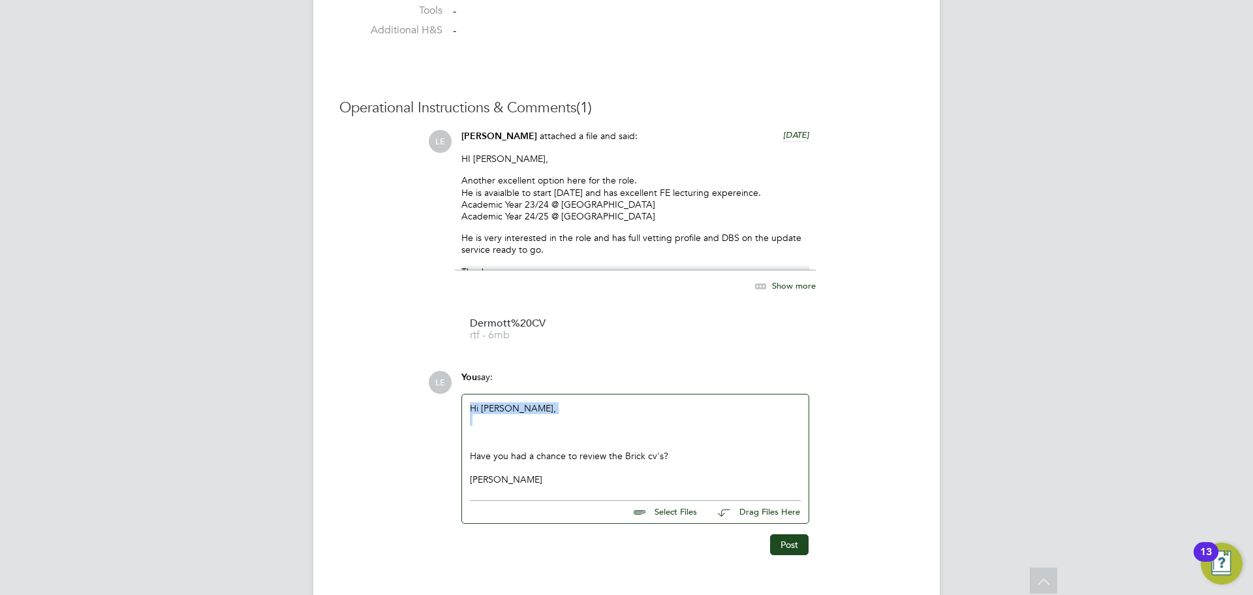
drag, startPoint x: 525, startPoint y: 416, endPoint x: 437, endPoint y: 406, distance: 88.7
click at [437, 406] on div "LE You say: Hi Ian, Have you had a chance to review the Brick cv's? Thansk Laur…" at bounding box center [671, 463] width 486 height 184
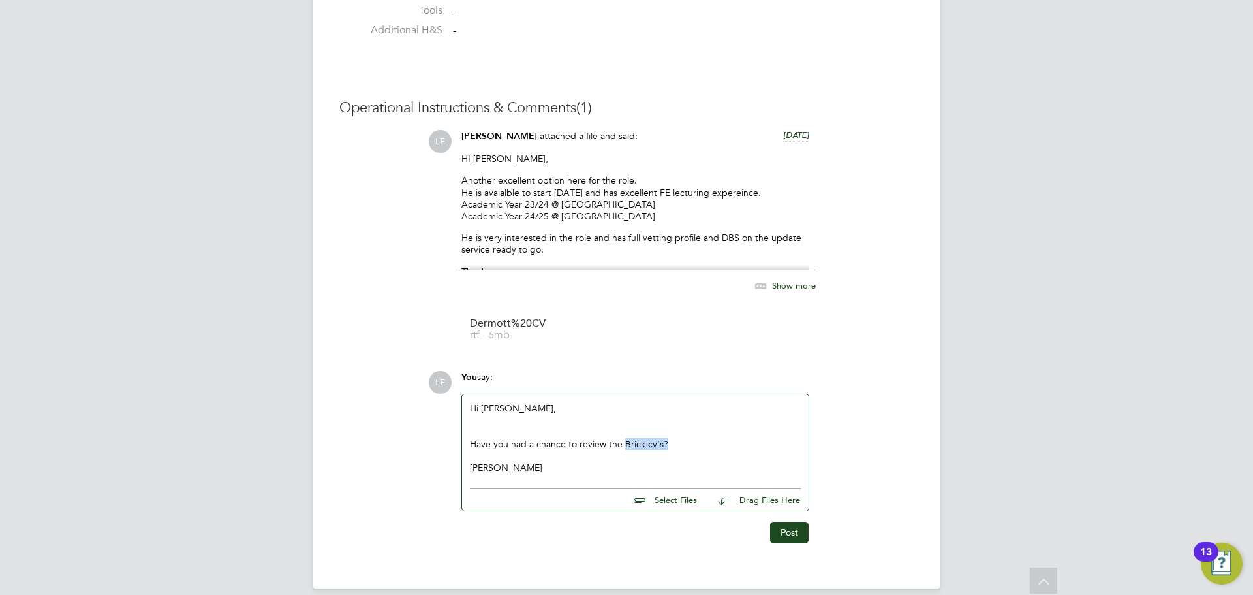
drag, startPoint x: 668, startPoint y: 448, endPoint x: 624, endPoint y: 443, distance: 44.7
click at [624, 443] on div "Have you had a chance to review the Brick cv's?" at bounding box center [635, 444] width 331 height 12
click at [781, 531] on button "Post" at bounding box center [789, 532] width 39 height 21
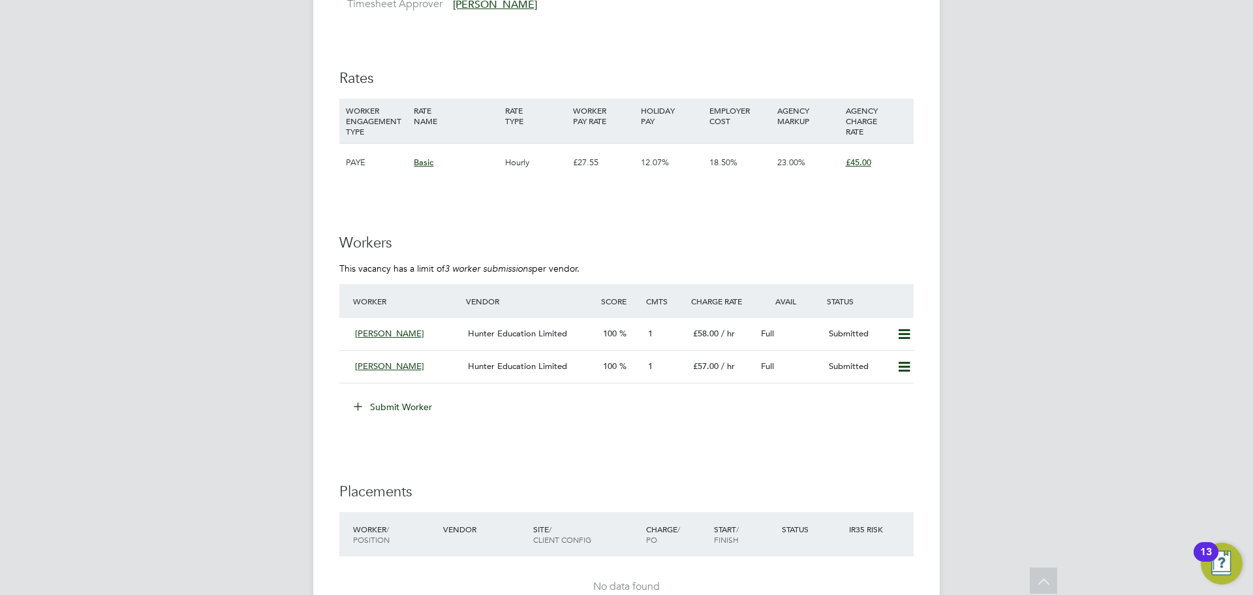
scroll to position [2350, 0]
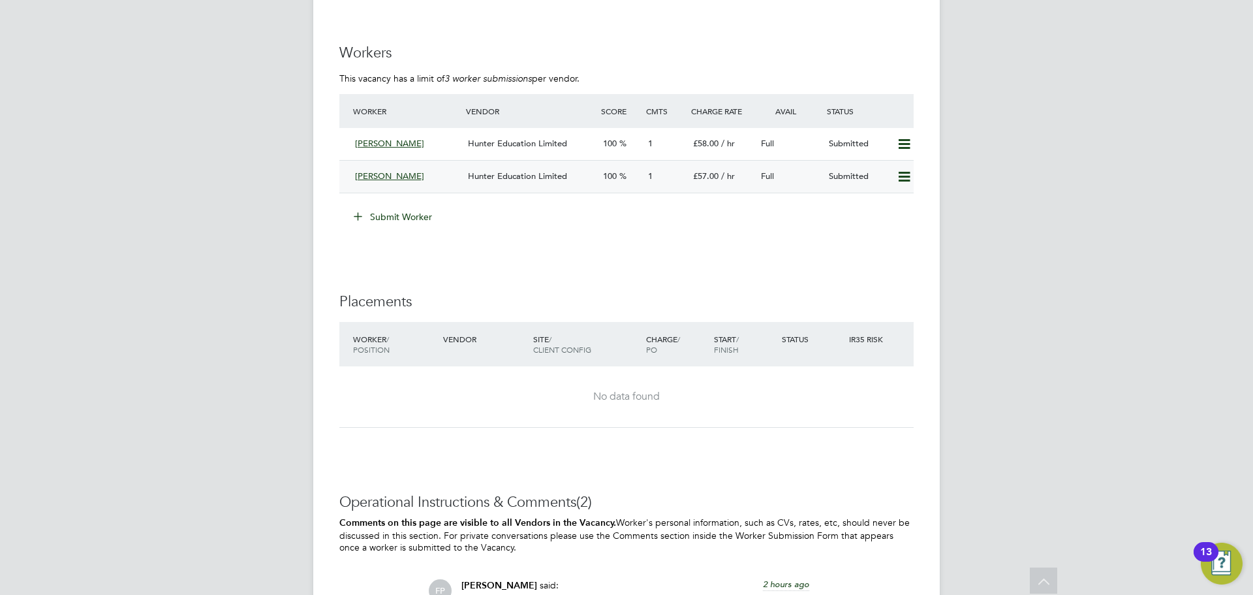
click at [437, 182] on div "Steve Flynn" at bounding box center [406, 177] width 113 height 22
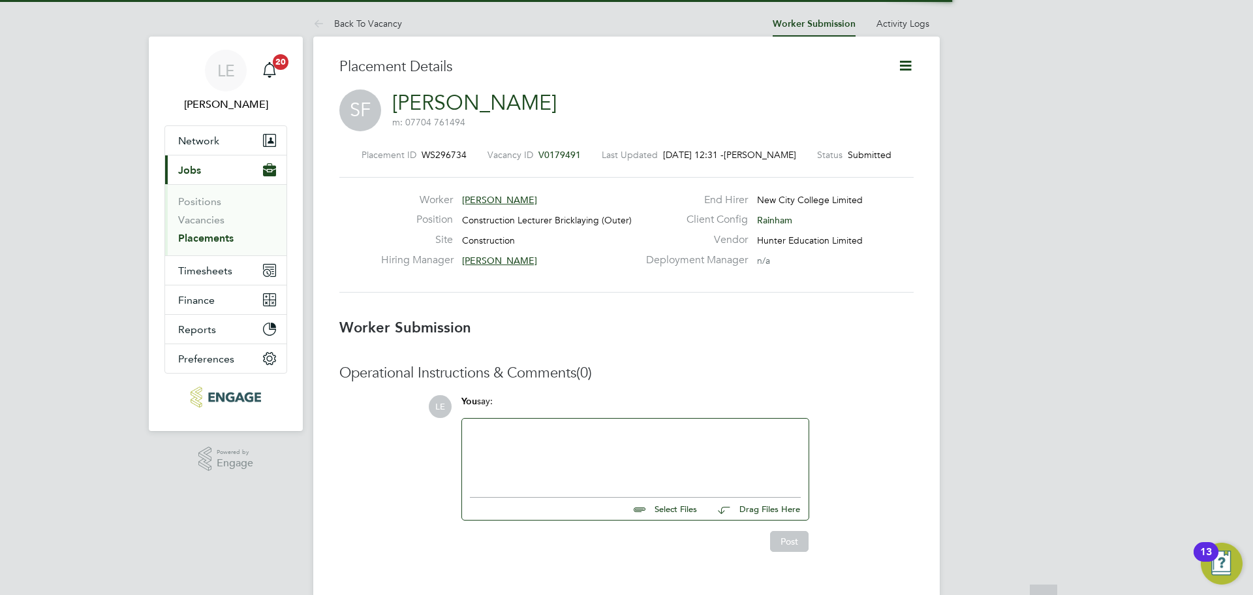
scroll to position [12, 91]
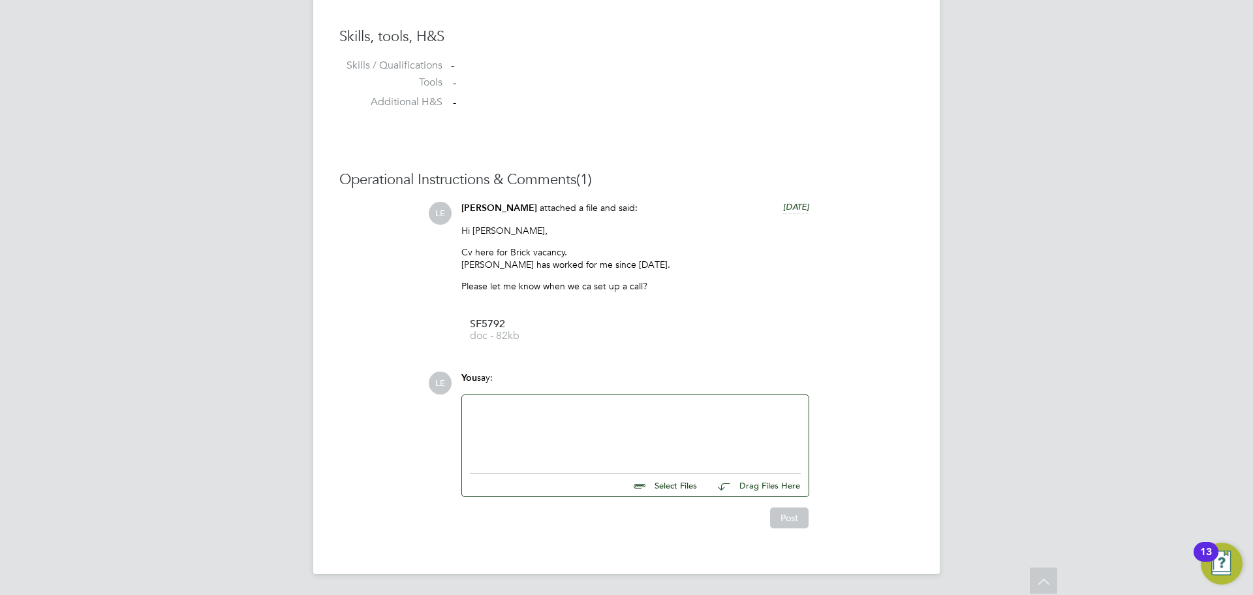
drag, startPoint x: 546, startPoint y: 413, endPoint x: 556, endPoint y: 413, distance: 9.8
click at [556, 413] on div at bounding box center [635, 431] width 331 height 56
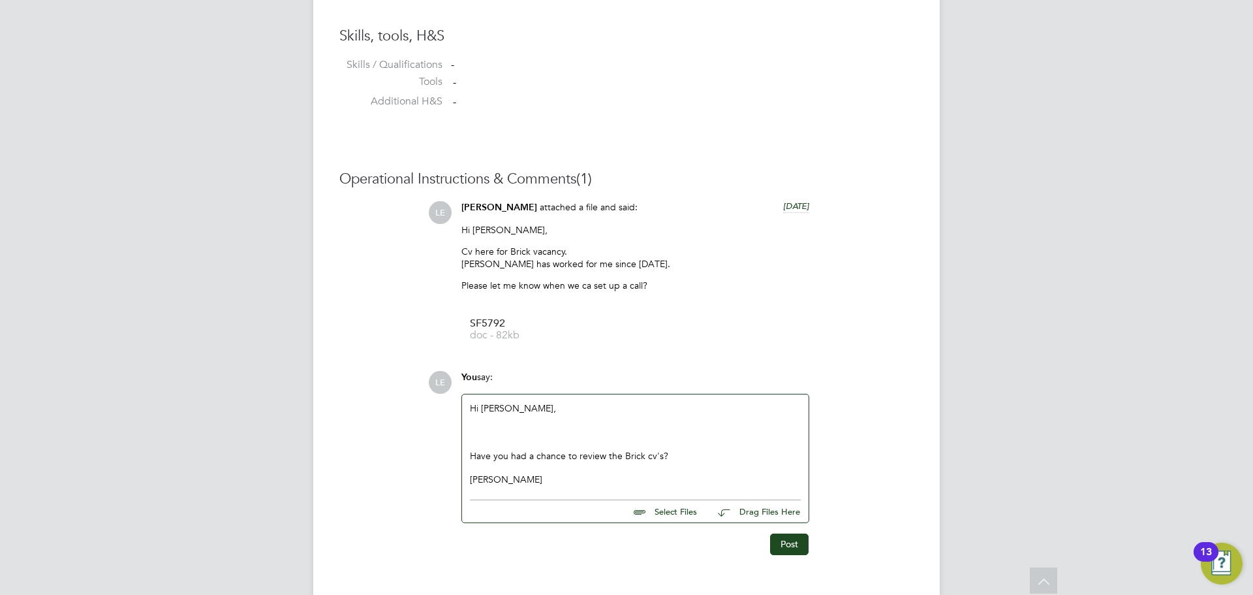
drag, startPoint x: 539, startPoint y: 481, endPoint x: 457, endPoint y: 393, distance: 120.6
click at [457, 393] on div "You say: Hi Ian, Have you had a chance to review the Brick cv's? Thansk Laurenc…" at bounding box center [635, 447] width 361 height 152
copy div "Hi Ian, Have you had a chance to review the Brick cv's? Thansk Laurence"
click at [785, 544] on button "Post" at bounding box center [789, 543] width 39 height 21
